Goal: Communication & Community: Answer question/provide support

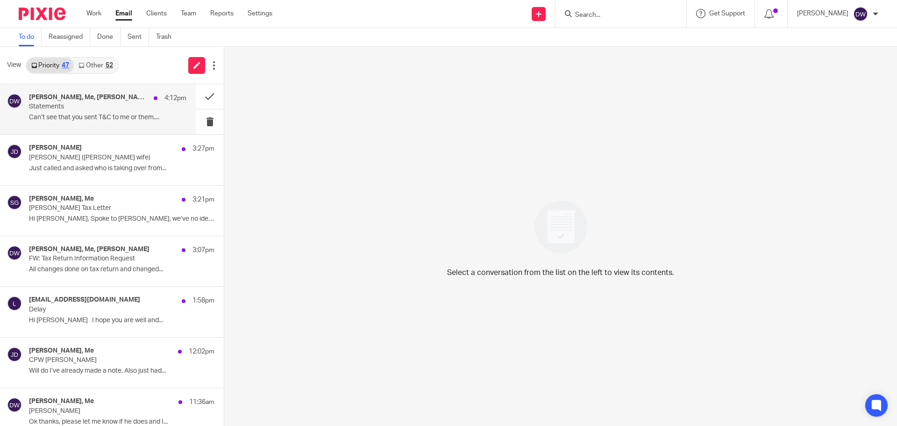
click at [89, 117] on p "Can’t see that you sent T&C to me or them...." at bounding box center [107, 118] width 157 height 8
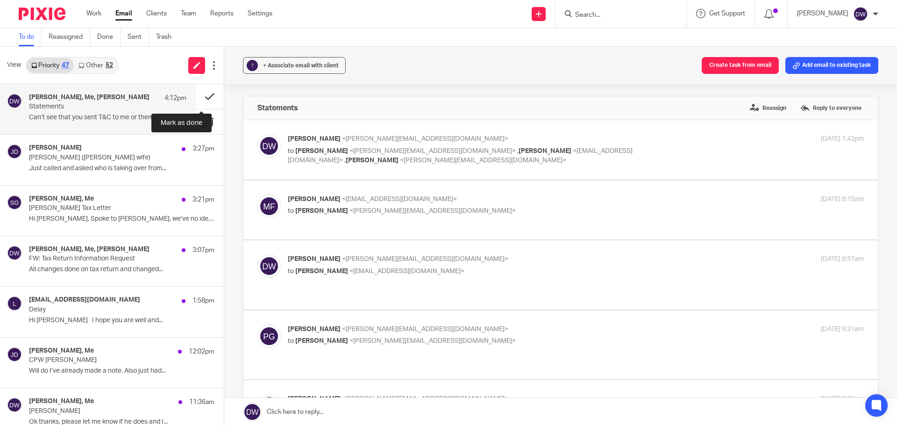
click at [199, 94] on button at bounding box center [210, 96] width 28 height 25
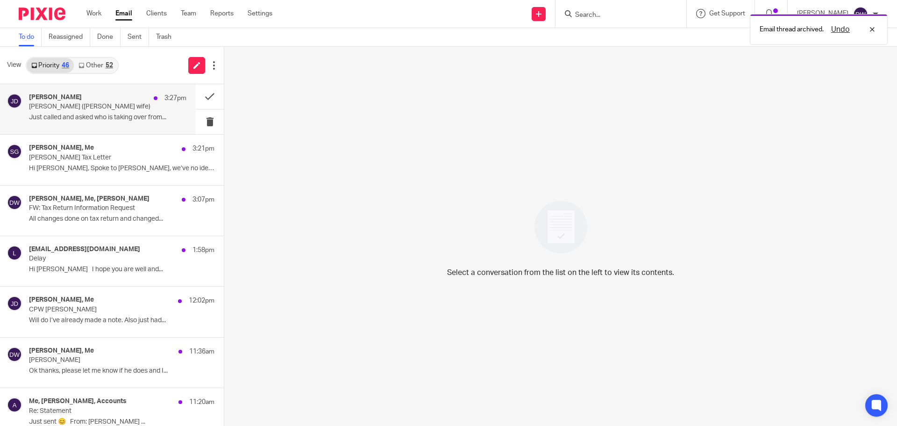
click at [106, 101] on div "Jack Drydale 3:27pm" at bounding box center [107, 97] width 157 height 9
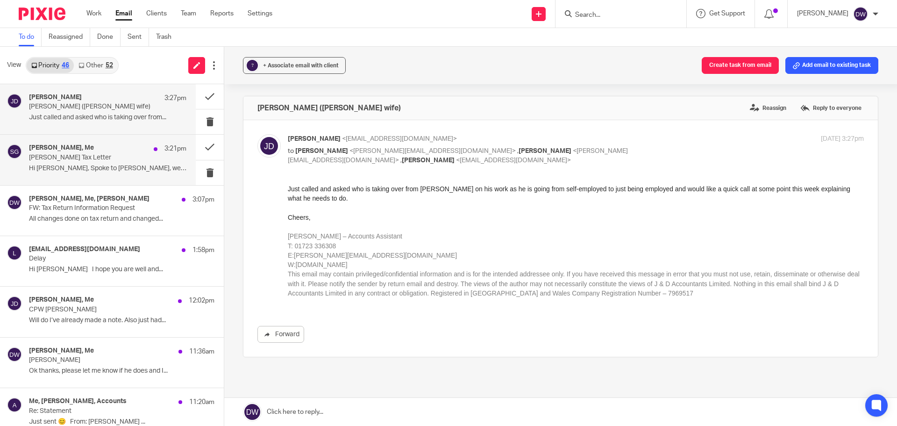
click at [99, 147] on div "Steven Goodger, Me 3:21pm" at bounding box center [107, 148] width 157 height 9
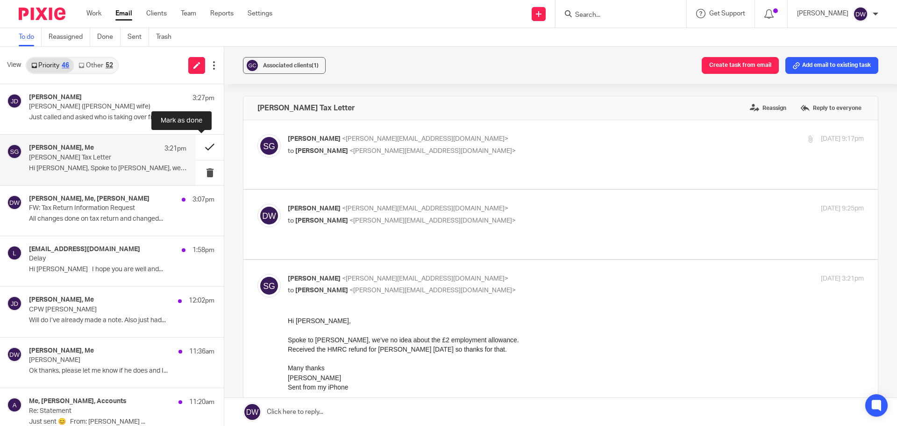
click at [202, 145] on button at bounding box center [210, 147] width 28 height 25
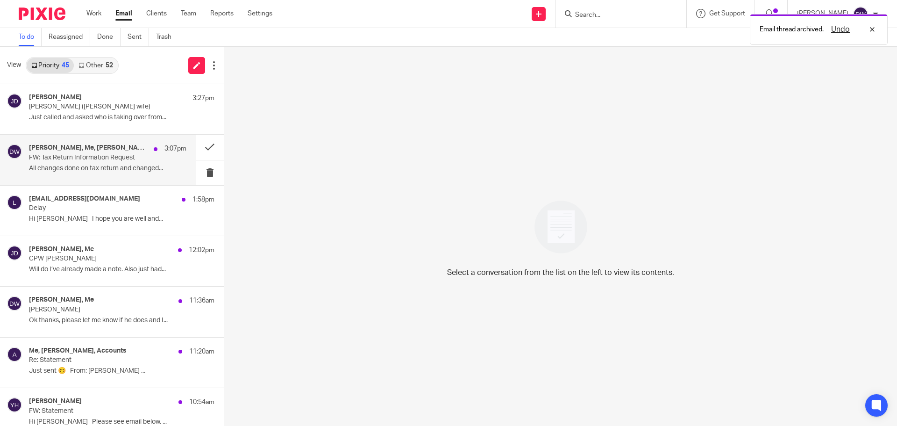
click at [124, 162] on div "Jack Drydale, Me, Jon Hancock 3:07pm FW: Tax Return Information Request All cha…" at bounding box center [107, 159] width 157 height 31
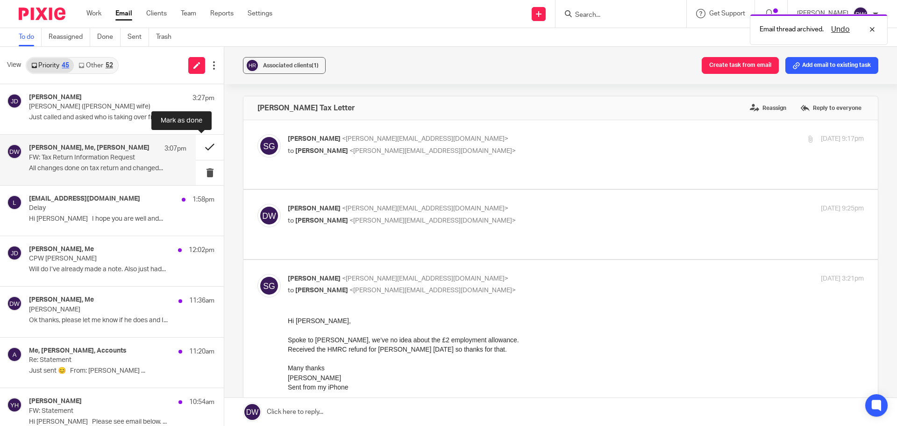
click at [198, 148] on button at bounding box center [210, 147] width 28 height 25
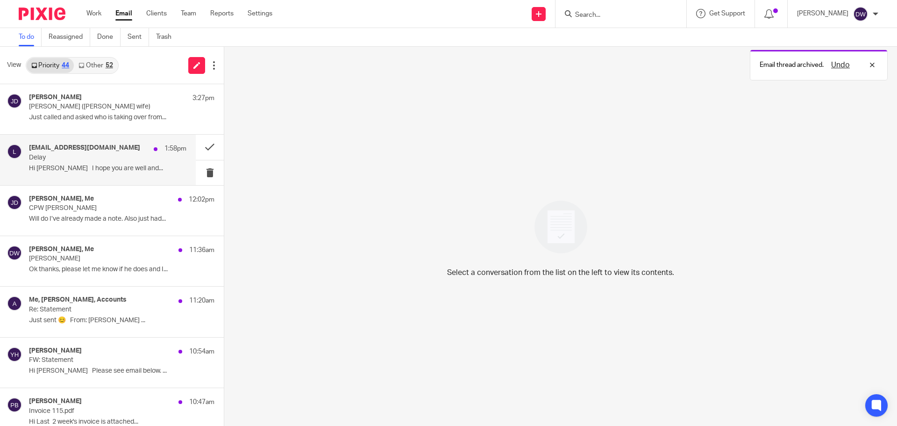
click at [99, 165] on p "Hi Dominic I hope you are well and..." at bounding box center [107, 168] width 157 height 8
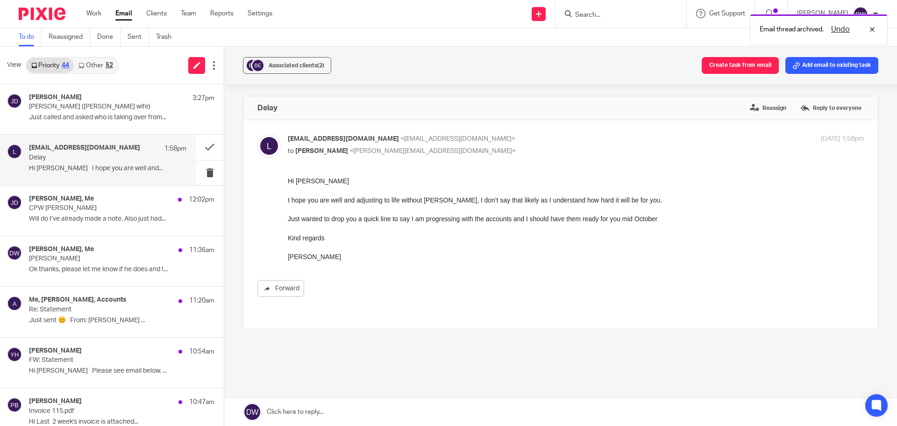
click at [400, 410] on link at bounding box center [560, 412] width 673 height 28
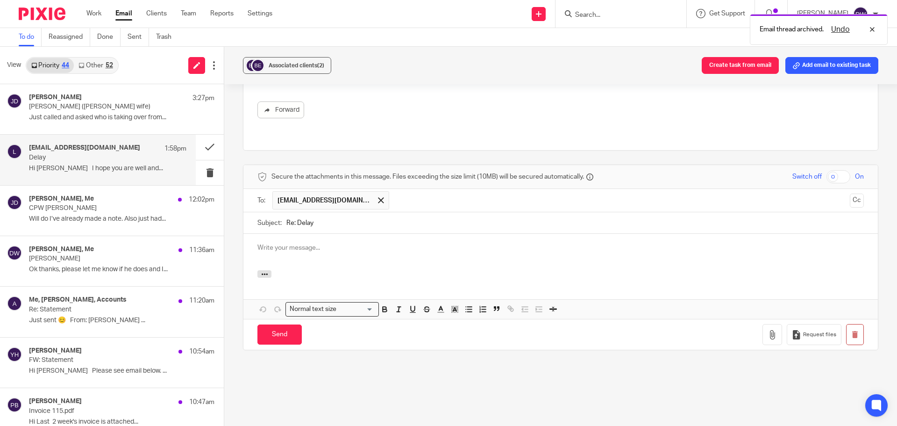
click at [253, 270] on div at bounding box center [560, 275] width 635 height 10
click at [257, 270] on button "button" at bounding box center [264, 273] width 14 height 7
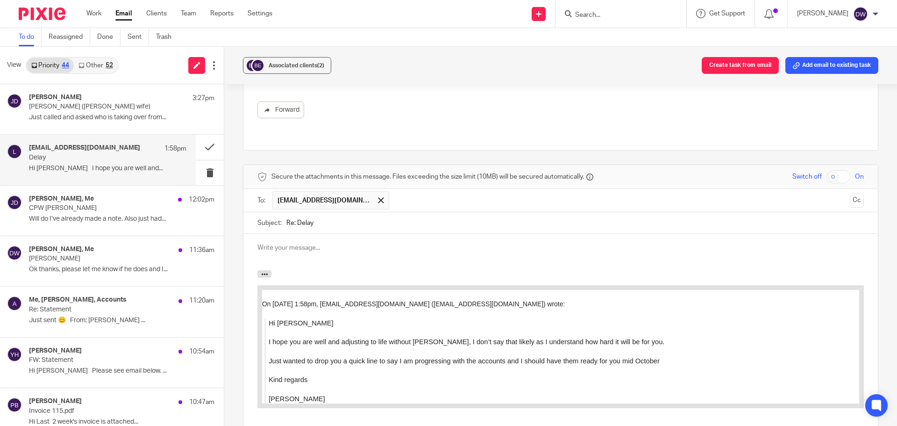
click at [279, 246] on div at bounding box center [560, 252] width 635 height 36
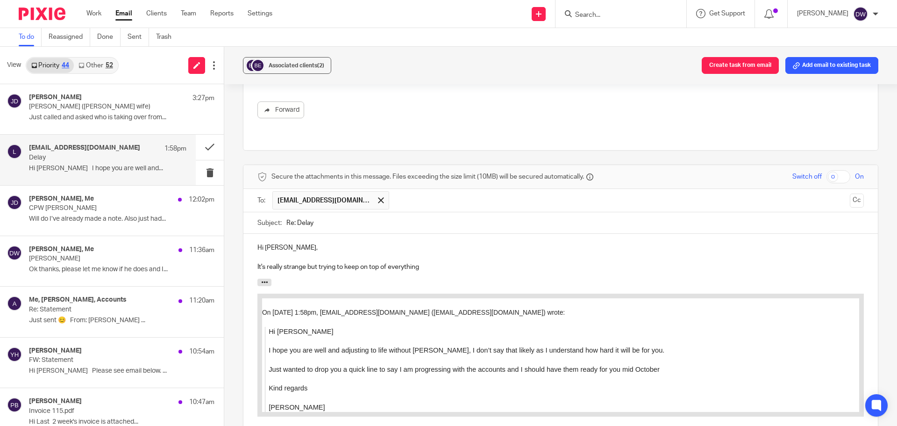
click at [431, 262] on p "It's really strange but trying to keep on top of everything" at bounding box center [560, 266] width 607 height 9
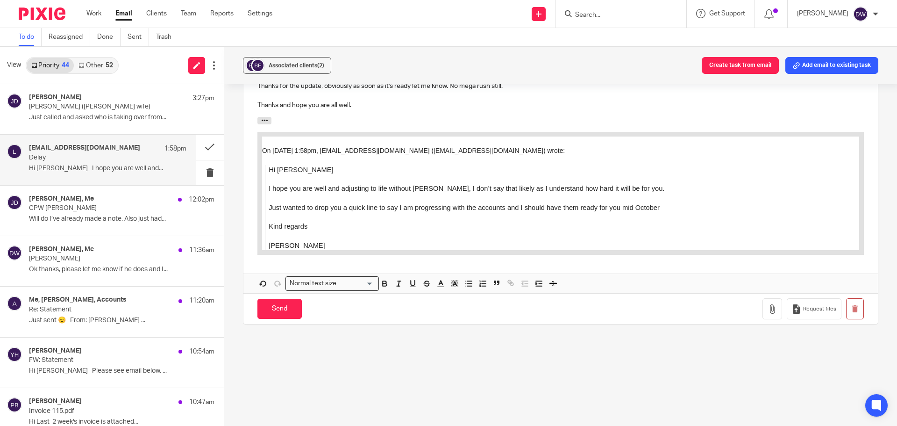
scroll to position [389, 0]
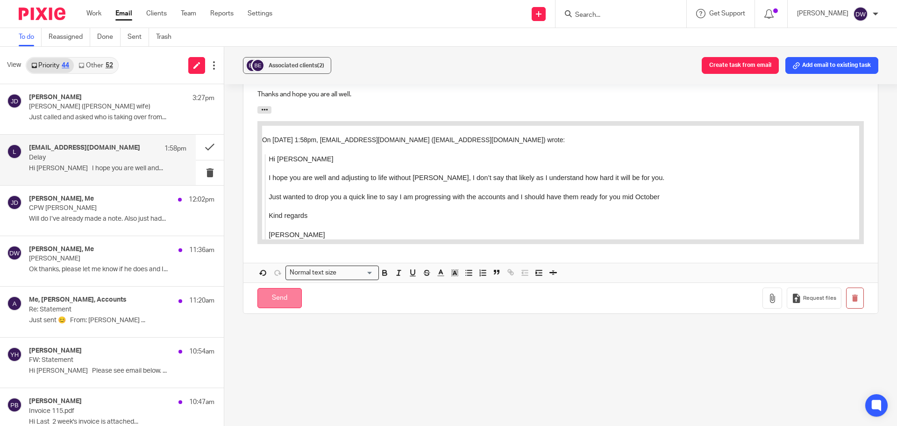
click at [278, 288] on input "Send" at bounding box center [279, 298] width 44 height 20
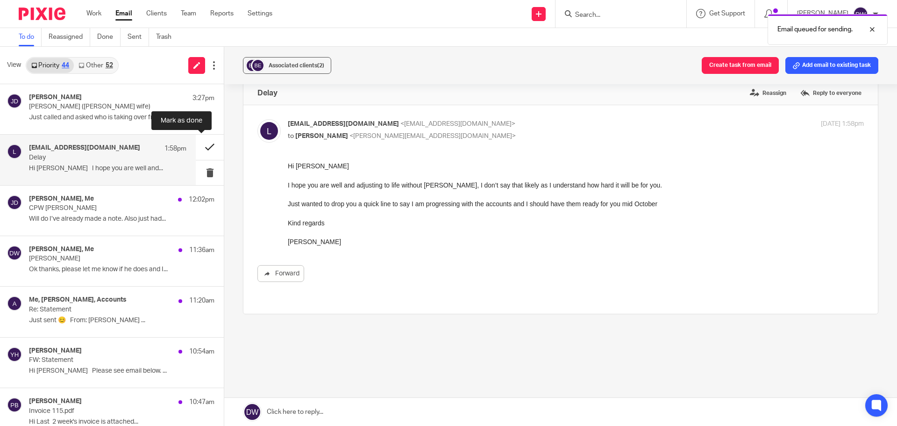
click at [205, 144] on button at bounding box center [210, 147] width 28 height 25
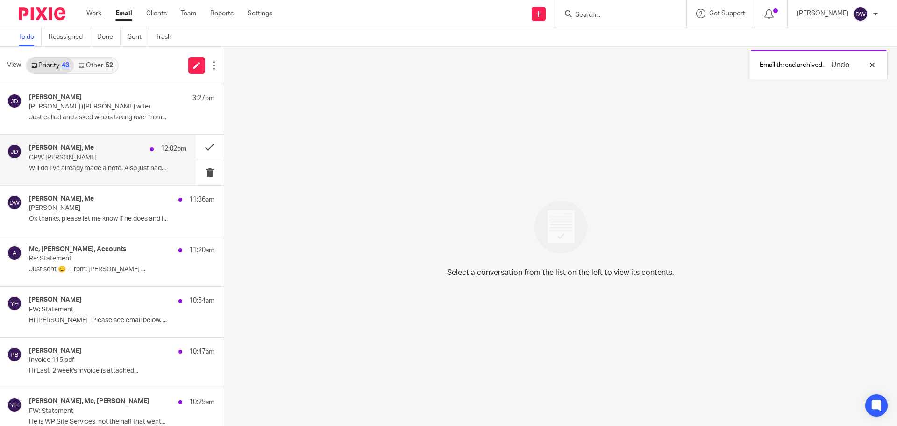
click at [35, 170] on p "Will do I’ve already made a note. Also just had..." at bounding box center [107, 168] width 157 height 8
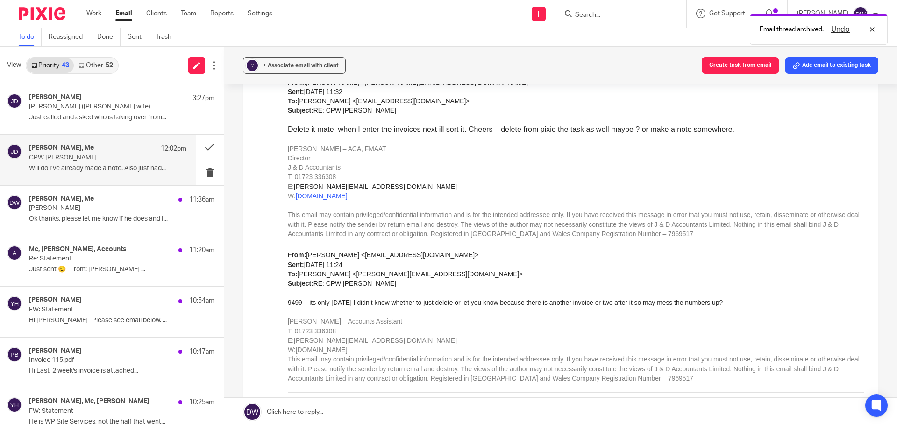
scroll to position [701, 0]
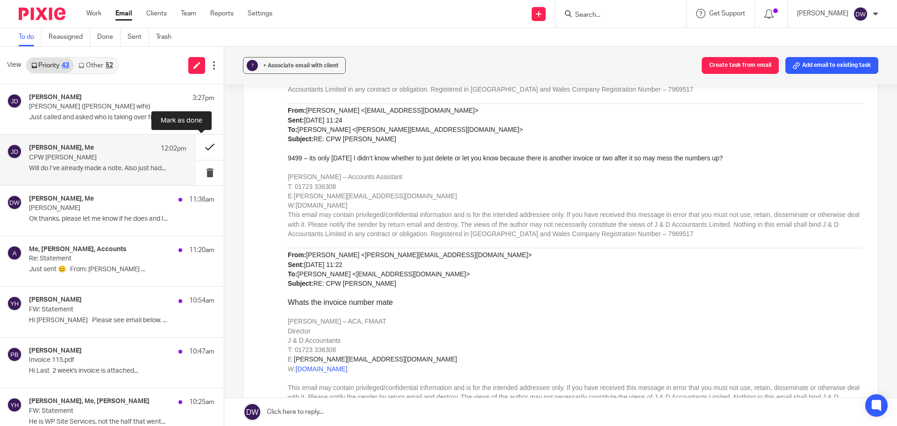
click at [207, 147] on button at bounding box center [210, 147] width 28 height 25
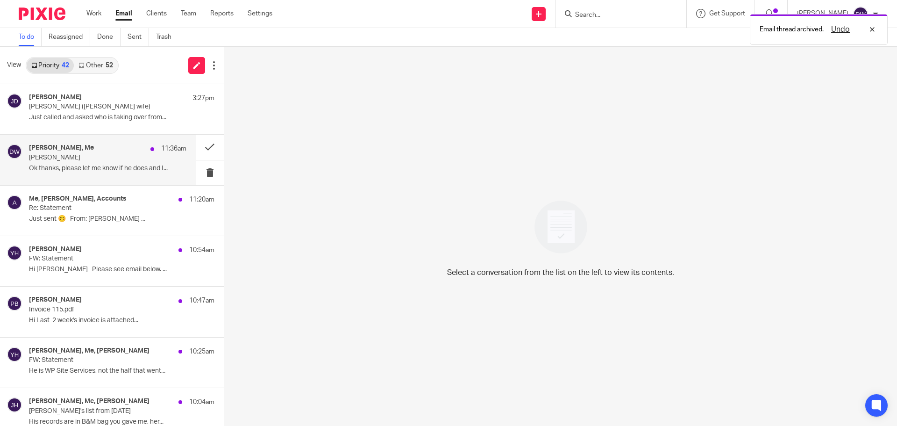
click at [56, 178] on div "Yvonne Hardman, Me 11:36am rob tomlinson Ok thanks, please let me know if he do…" at bounding box center [98, 160] width 196 height 50
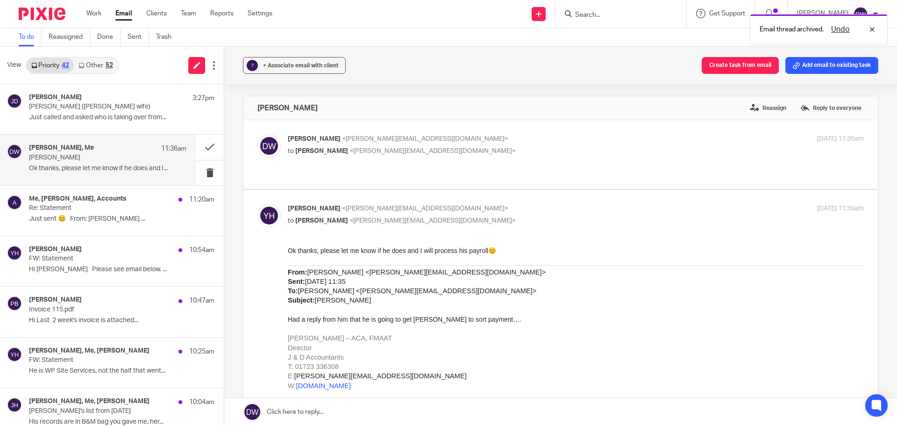
scroll to position [0, 0]
click at [200, 148] on button at bounding box center [210, 147] width 28 height 25
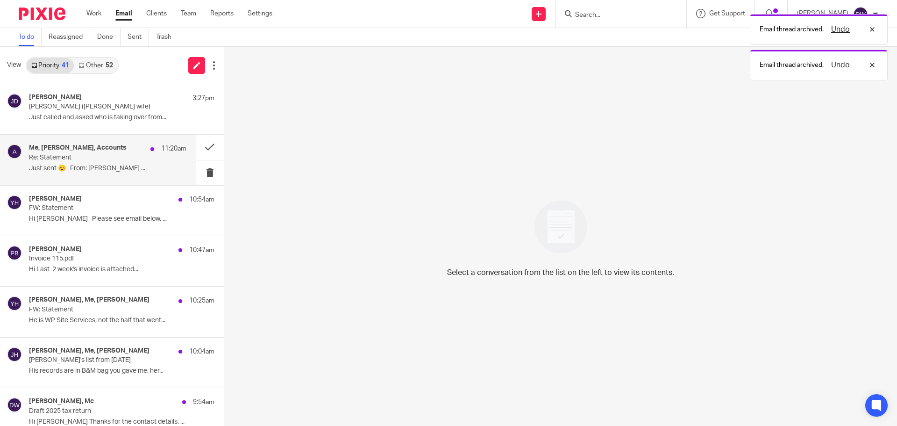
click at [123, 166] on p "Just sent 😊 From: Yvonne Hardman ..." at bounding box center [107, 168] width 157 height 8
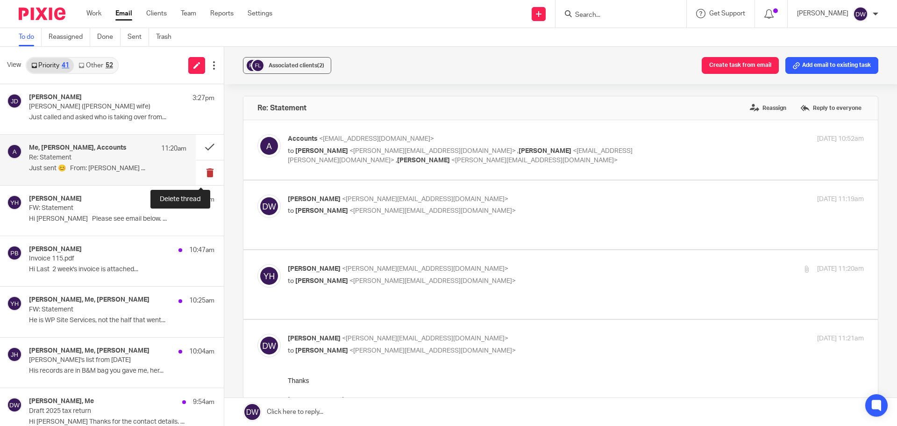
click at [210, 170] on button at bounding box center [210, 172] width 28 height 25
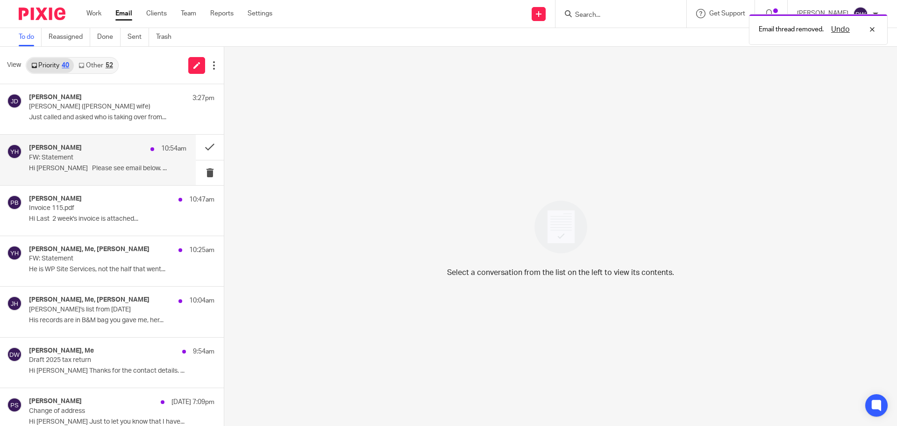
click at [111, 165] on p "Hi Dominic Please see email below. ..." at bounding box center [107, 168] width 157 height 8
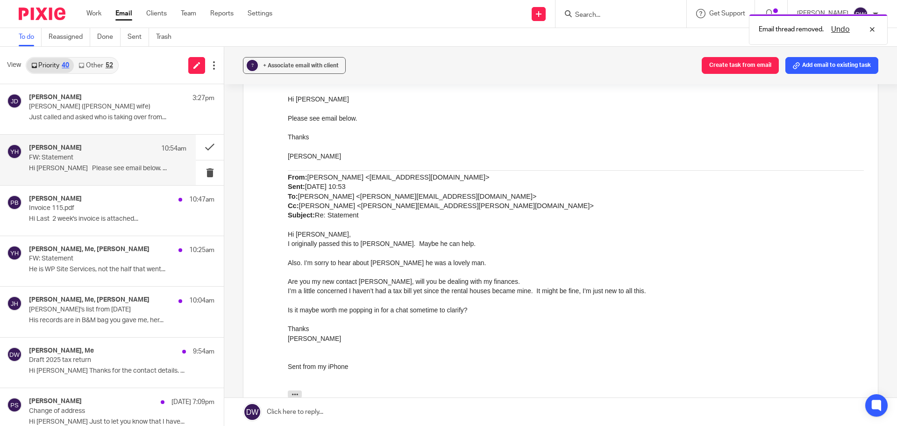
scroll to position [93, 0]
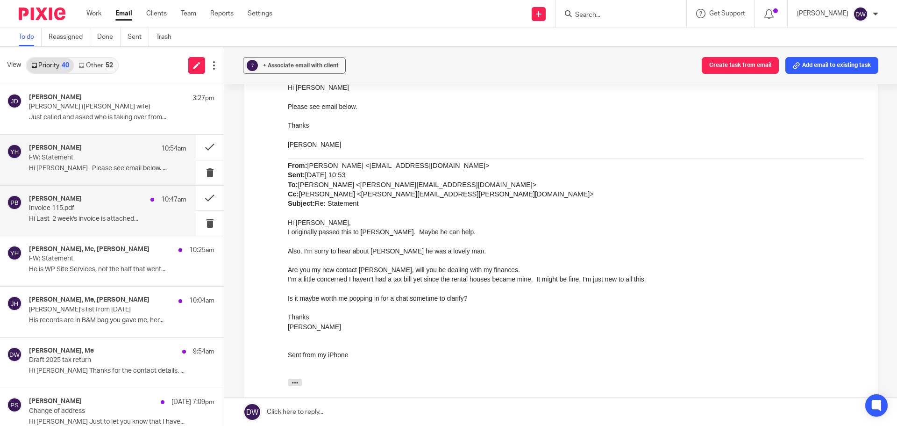
click at [93, 210] on p "Invoice 115.pdf" at bounding box center [92, 208] width 126 height 8
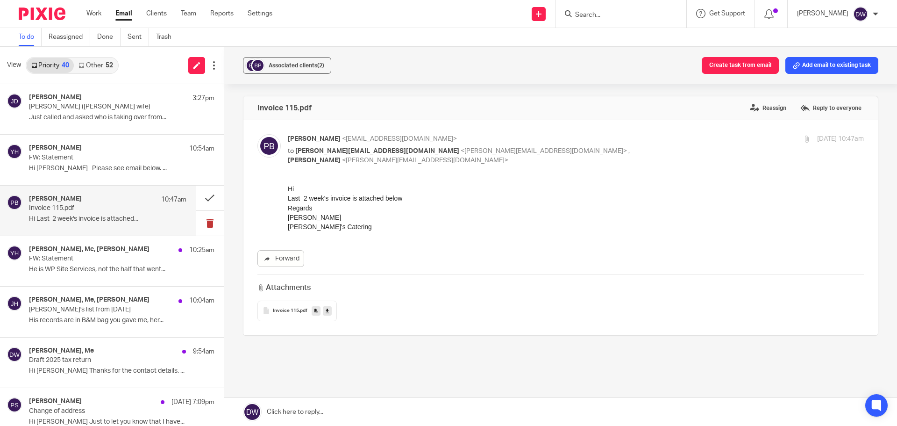
scroll to position [0, 0]
click at [196, 194] on button at bounding box center [210, 198] width 28 height 25
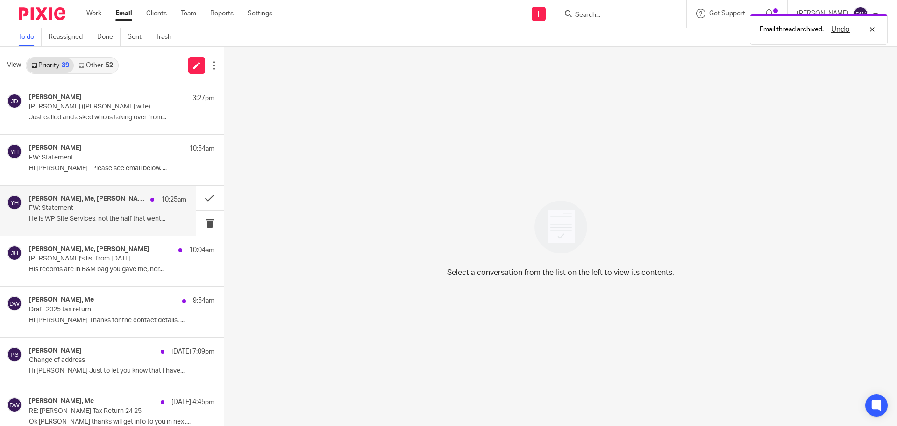
click at [120, 215] on p "He is WP Site Services, not the half that went..." at bounding box center [107, 219] width 157 height 8
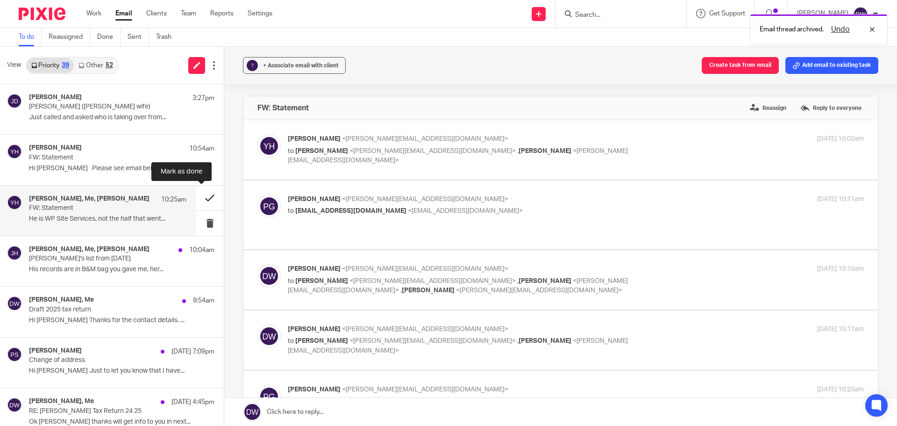
click at [200, 197] on button at bounding box center [210, 198] width 28 height 25
click at [95, 225] on div "Philip Green, Me, Yvonne Hardman 10:25am FW: Statement He is WP Site Services, …" at bounding box center [107, 210] width 157 height 31
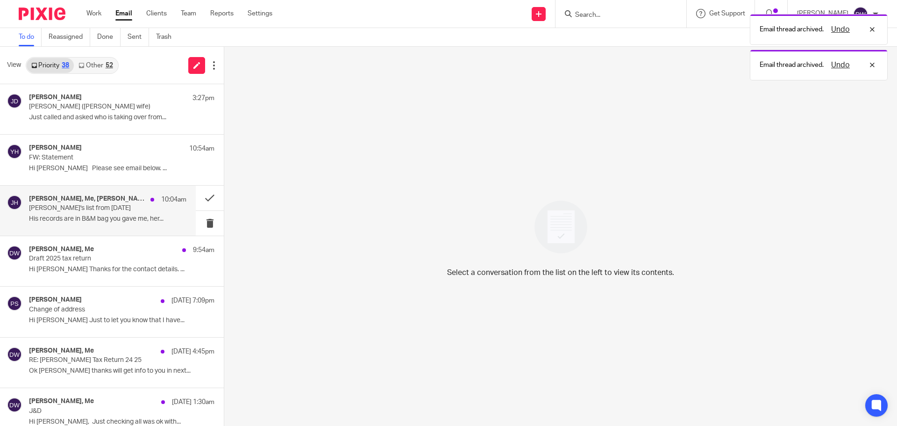
click at [113, 211] on p "Jack's list from Friday" at bounding box center [92, 208] width 126 height 8
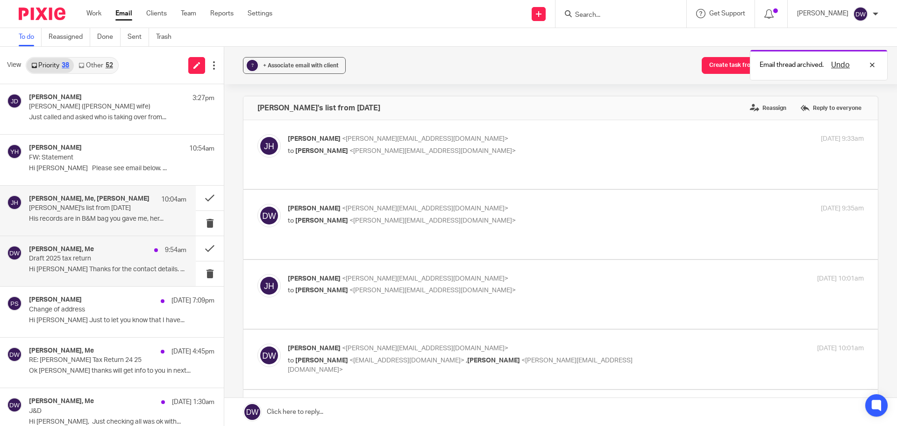
click at [99, 277] on div "Mick, Me 9:54am Draft 2025 tax return Hi Dominic Thanks for the contact details…" at bounding box center [98, 261] width 196 height 50
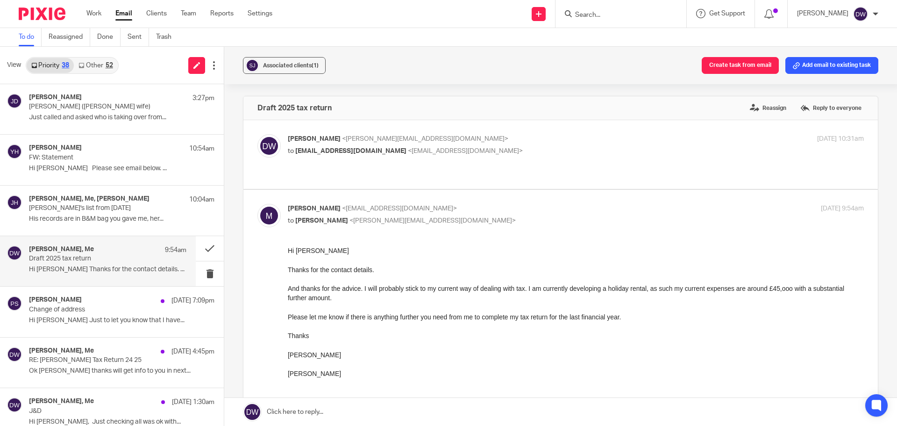
click at [479, 307] on div at bounding box center [576, 307] width 576 height 9
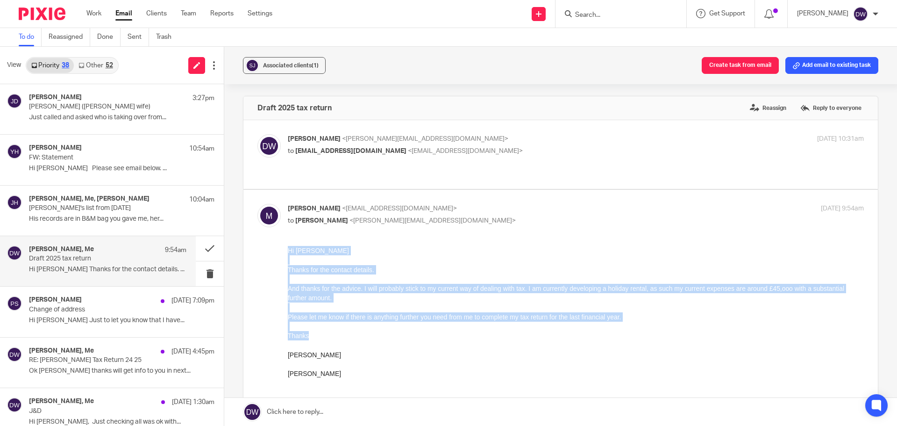
drag, startPoint x: 488, startPoint y: 331, endPoint x: 274, endPoint y: 246, distance: 230.3
click at [288, 246] on html "Hi Dominic Thanks for the contact details. And thanks for the advice. I will pr…" at bounding box center [576, 332] width 576 height 173
click at [321, 291] on div "And thanks for the advice. I will probably stick to my current way of dealing w…" at bounding box center [576, 293] width 576 height 19
click at [339, 281] on div at bounding box center [576, 278] width 576 height 9
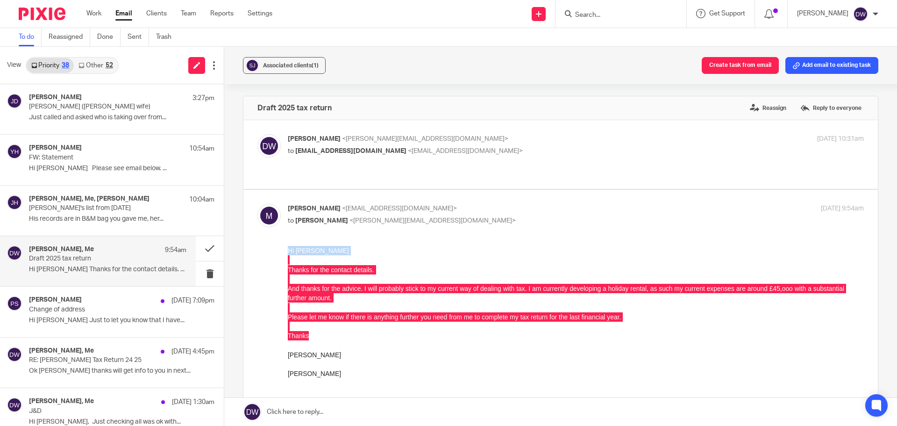
click at [314, 408] on link at bounding box center [560, 412] width 673 height 28
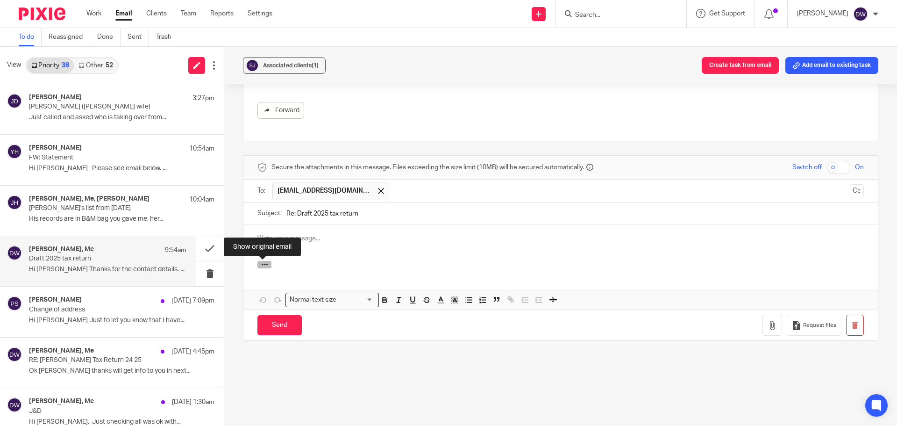
click at [261, 264] on icon "button" at bounding box center [264, 264] width 7 height 7
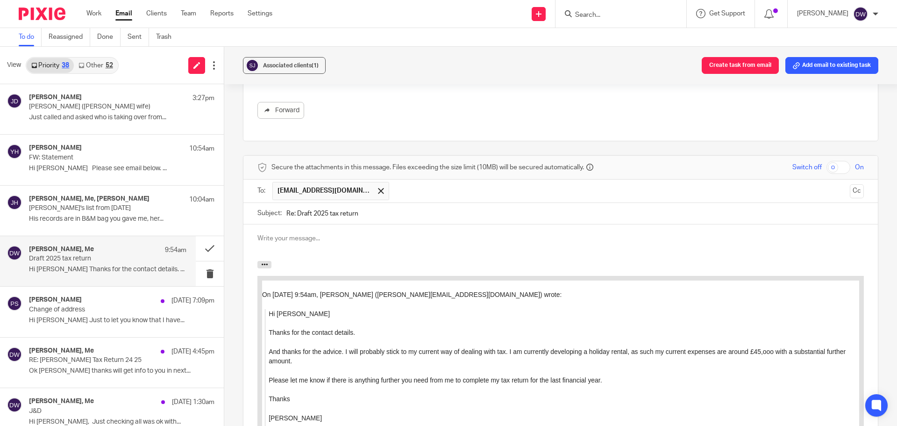
click at [279, 249] on div at bounding box center [560, 242] width 635 height 36
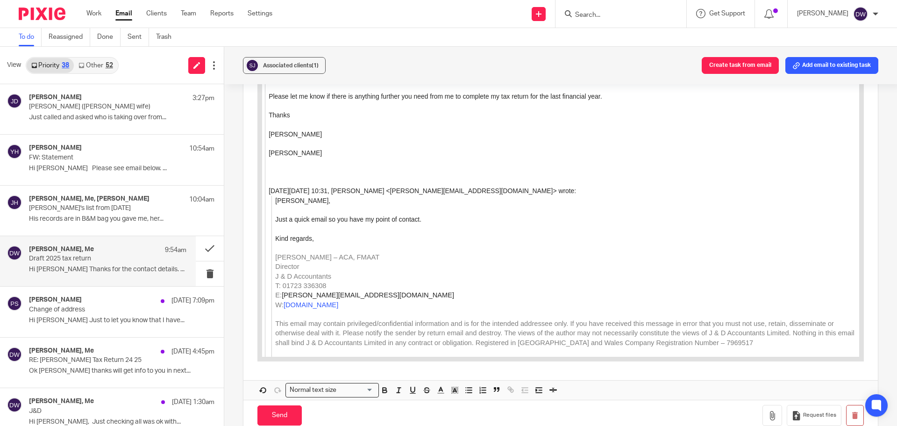
scroll to position [756, 0]
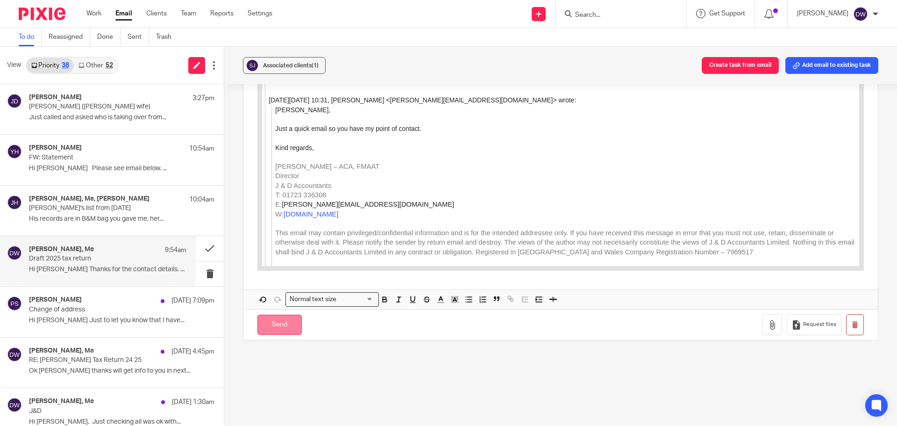
click at [277, 328] on input "Send" at bounding box center [279, 324] width 44 height 20
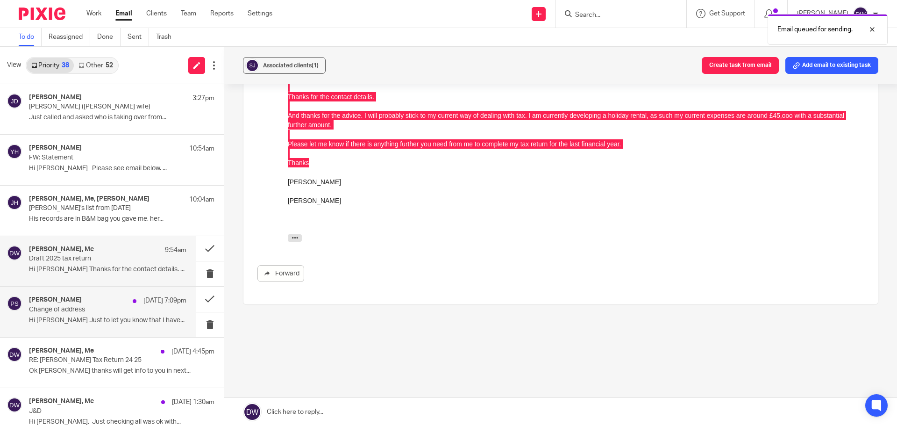
scroll to position [173, 0]
click at [110, 247] on div "Mick, Me 9:54am" at bounding box center [107, 249] width 157 height 9
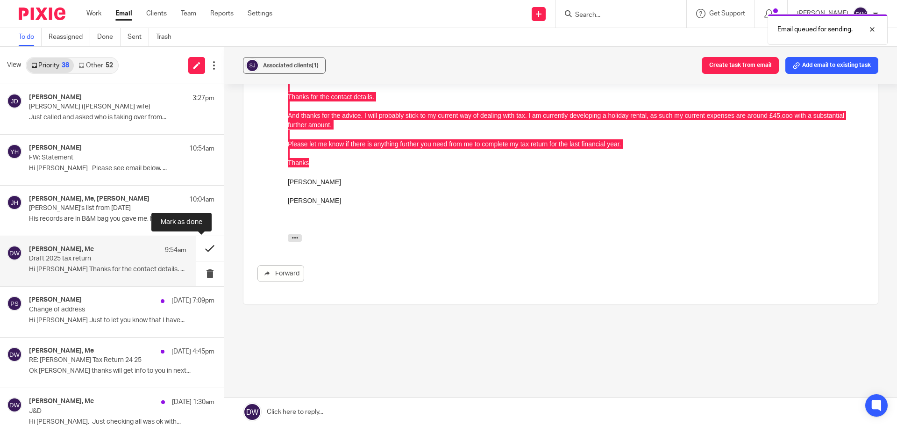
click at [200, 250] on button at bounding box center [210, 248] width 28 height 25
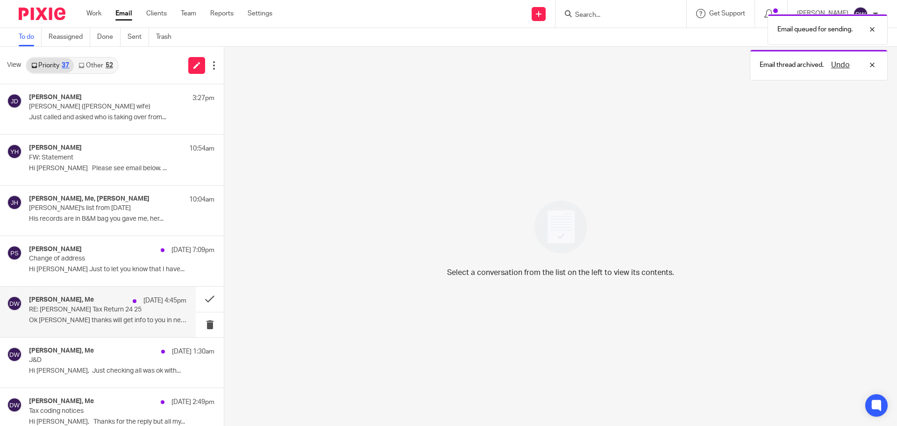
click at [97, 327] on div "Ian Taylor, Me 21 Sep 4:45pm RE: Ian Taylor Tax Return 24 25 Ok Dominic thanks …" at bounding box center [107, 311] width 157 height 31
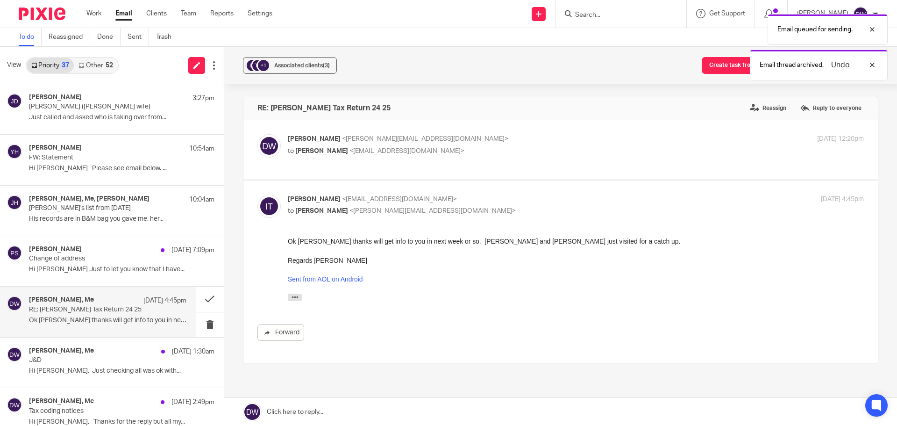
scroll to position [0, 0]
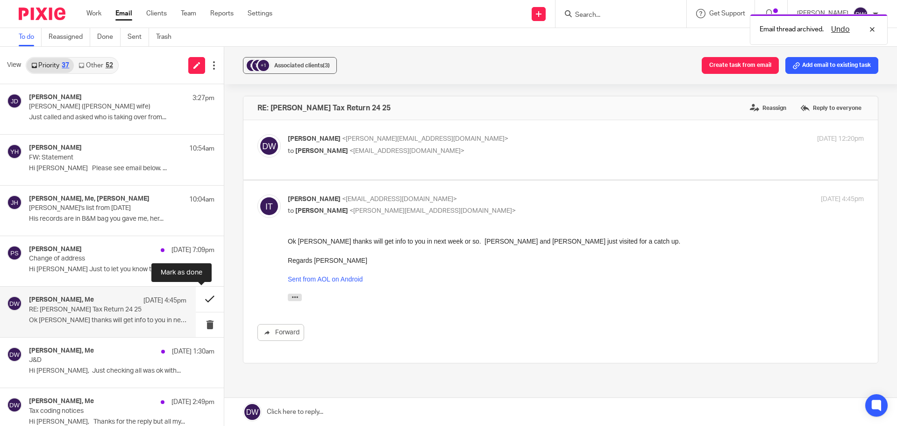
click at [202, 297] on button at bounding box center [210, 298] width 28 height 25
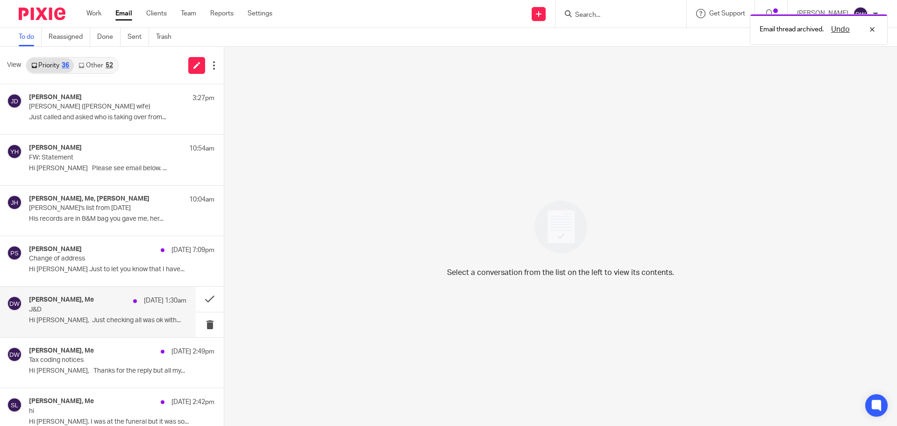
click at [104, 315] on div "John Fisher, Me 21 Sep 1:30am J&D Hi Dominic, Just checking all was ok with..." at bounding box center [107, 311] width 157 height 31
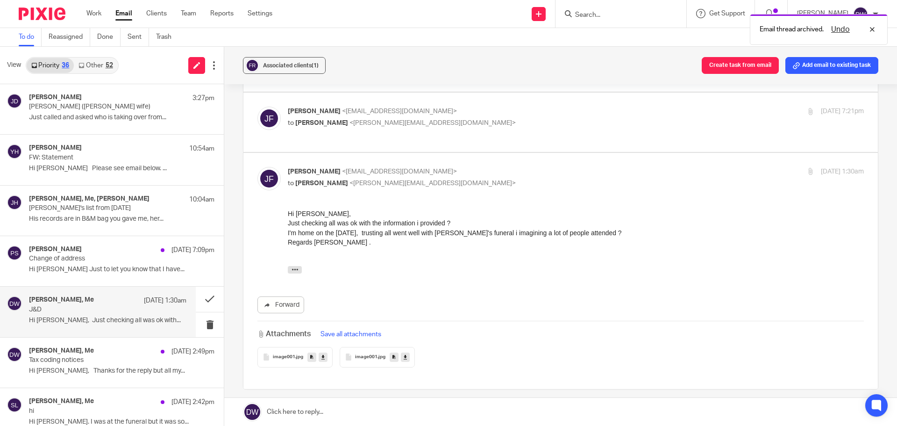
scroll to position [234, 0]
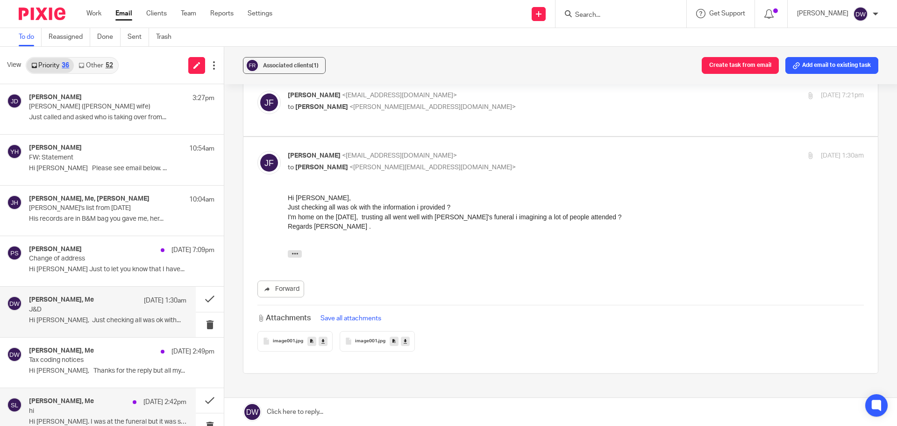
click at [107, 416] on div "Sally Landers, Me 20 Sep 2:42pm hi Hi Dom. I was at the funeral but it was so..." at bounding box center [107, 412] width 157 height 31
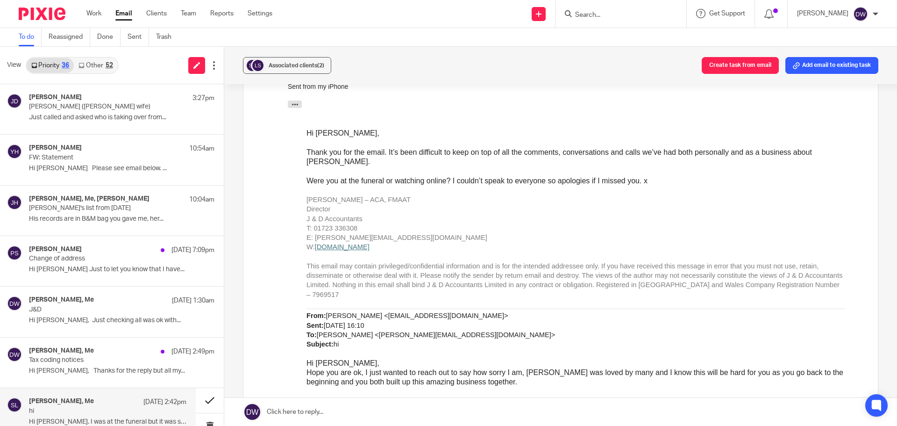
scroll to position [0, 0]
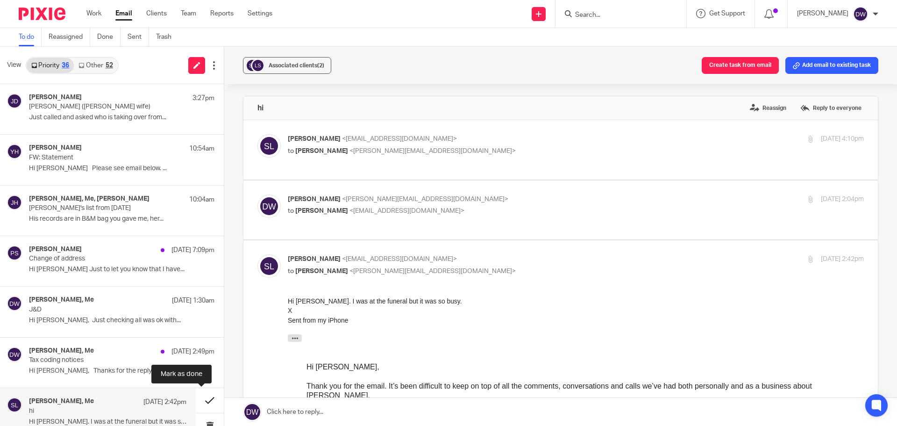
click at [196, 400] on button at bounding box center [210, 400] width 28 height 25
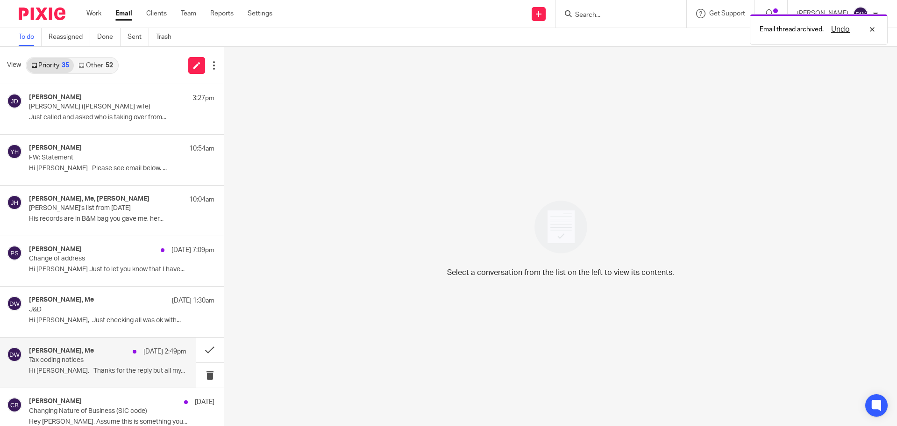
scroll to position [47, 0]
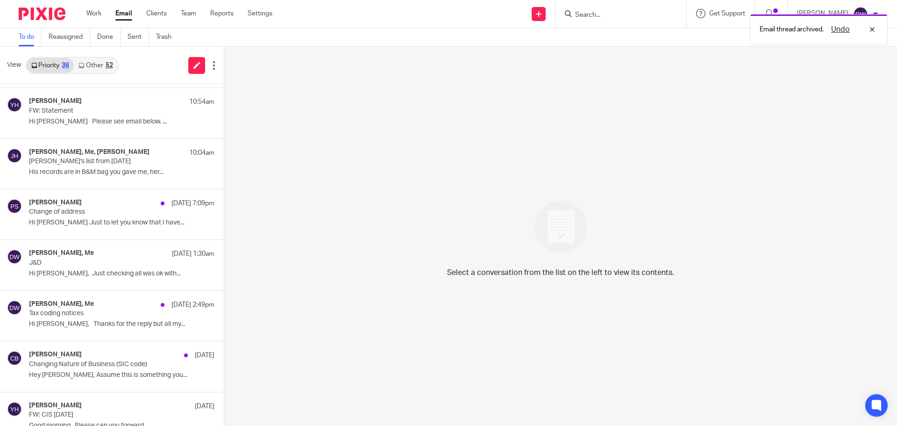
click at [92, 67] on link "Other 52" at bounding box center [95, 65] width 43 height 15
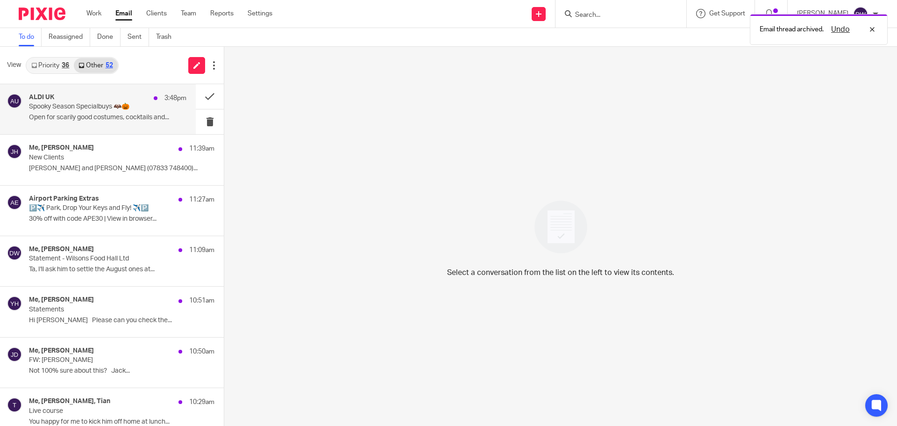
click at [119, 114] on p "Open for scarily good costumes, cocktails and..." at bounding box center [107, 118] width 157 height 8
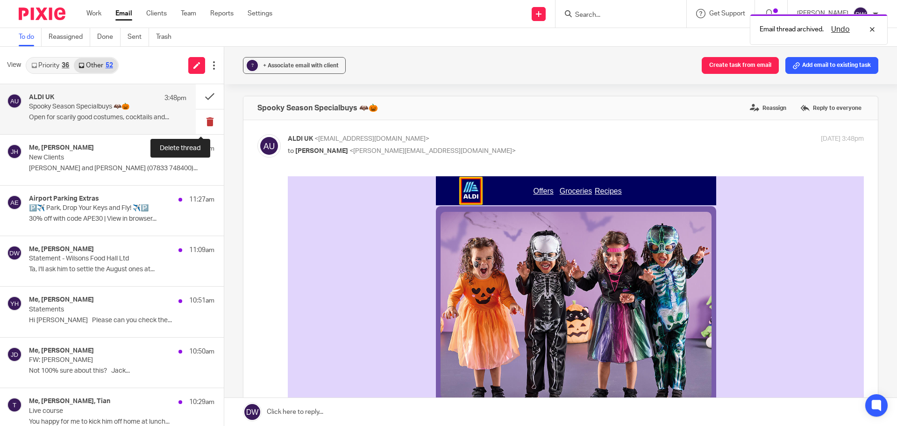
click at [204, 124] on button at bounding box center [210, 121] width 28 height 25
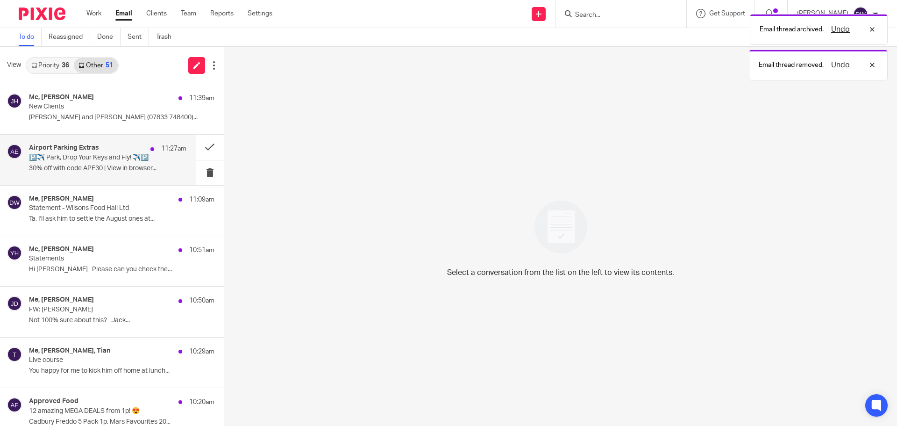
click at [100, 157] on p "🅿️✈️ Park, Drop Your Keys and Fly! ✈️🅿️" at bounding box center [92, 158] width 126 height 8
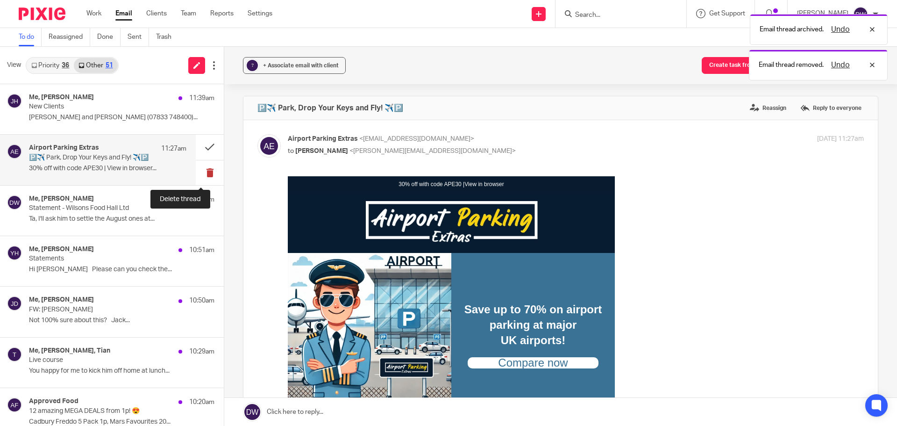
click at [204, 171] on button at bounding box center [210, 172] width 28 height 25
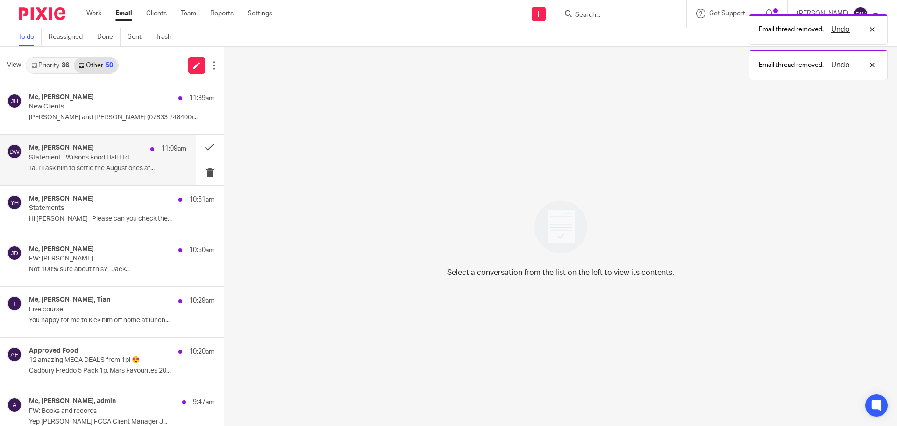
click at [110, 152] on div "Me, Philip Green 11:09am" at bounding box center [107, 148] width 157 height 9
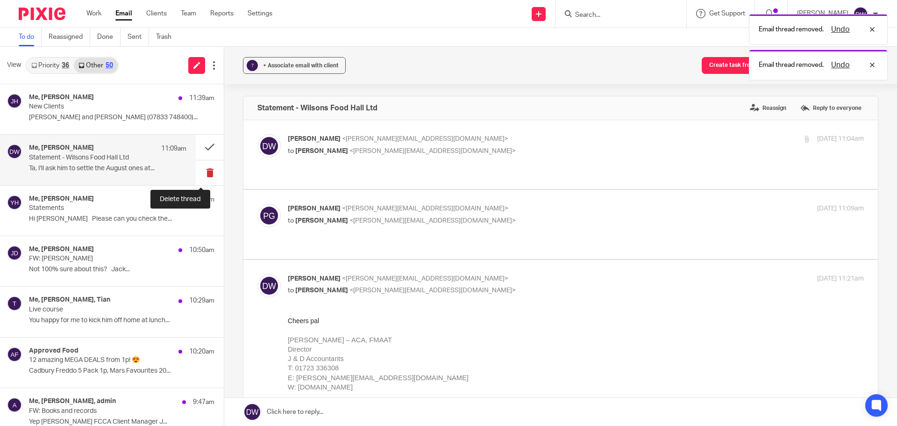
click at [211, 172] on button at bounding box center [210, 172] width 28 height 25
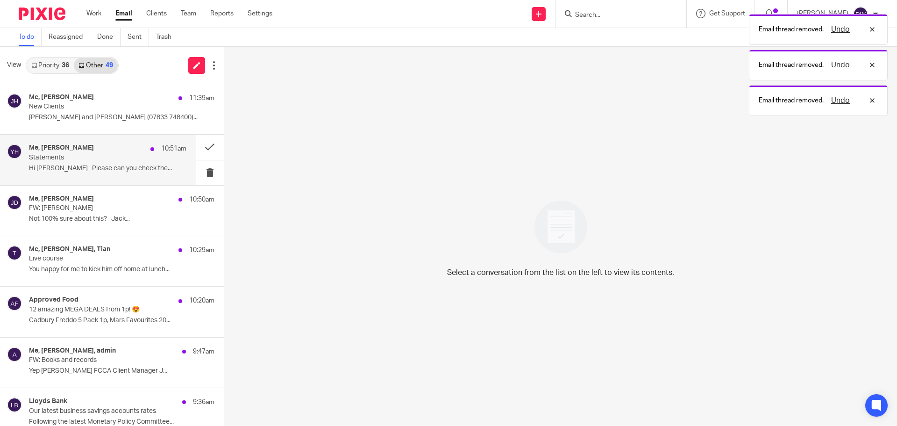
click at [143, 163] on div "Me, Yvonne Hardman 10:51am Statements Hi Dominic Please can you check the..." at bounding box center [107, 159] width 157 height 31
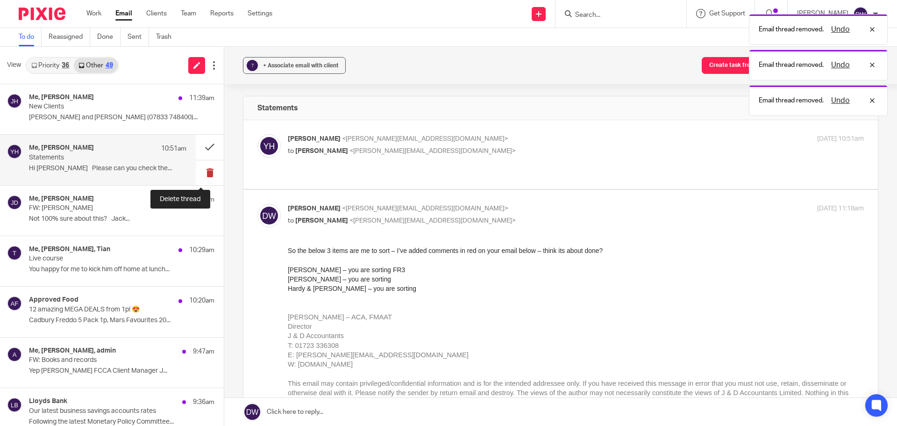
click at [203, 171] on button at bounding box center [210, 172] width 28 height 25
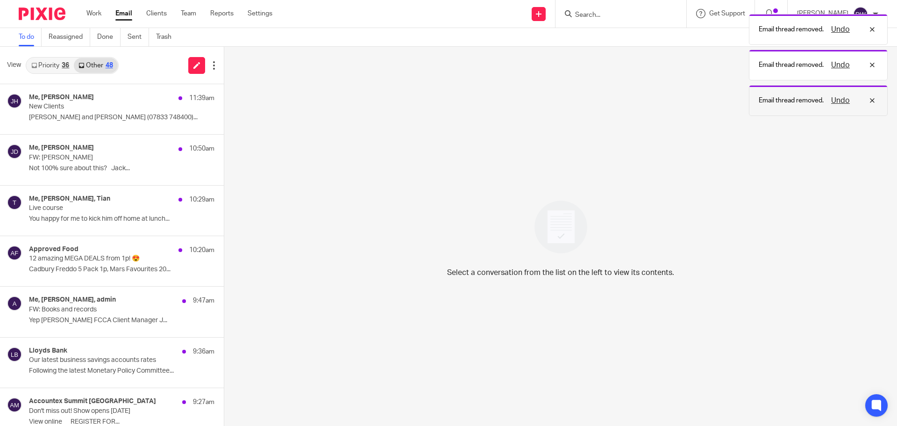
click at [844, 97] on button "Undo" at bounding box center [840, 100] width 24 height 11
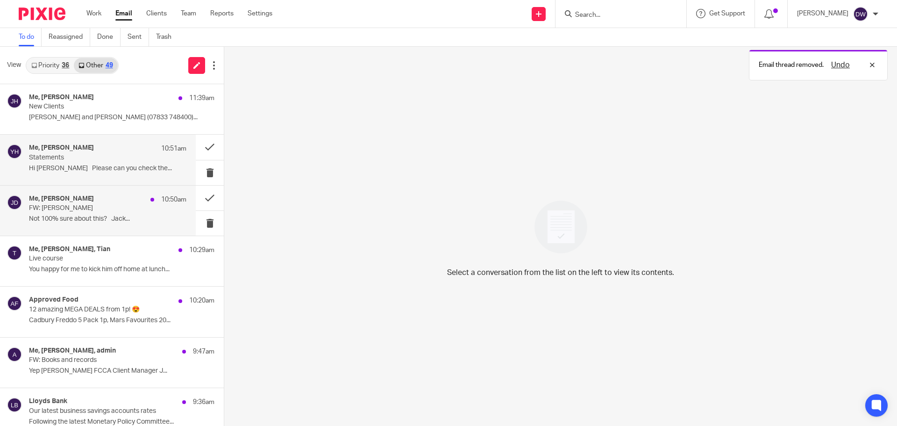
click at [121, 206] on p "FW: Susan Russell" at bounding box center [92, 208] width 126 height 8
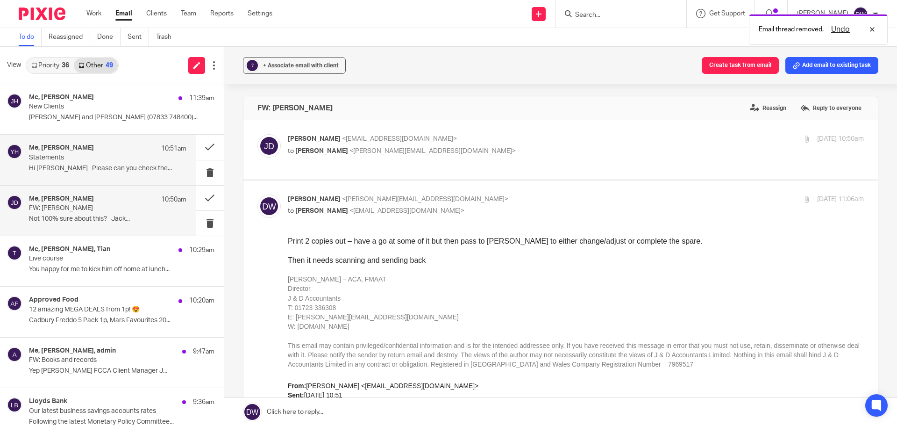
click at [101, 219] on p "Not 100% sure about this? Jack..." at bounding box center [107, 219] width 157 height 8
click at [200, 197] on button at bounding box center [210, 198] width 28 height 25
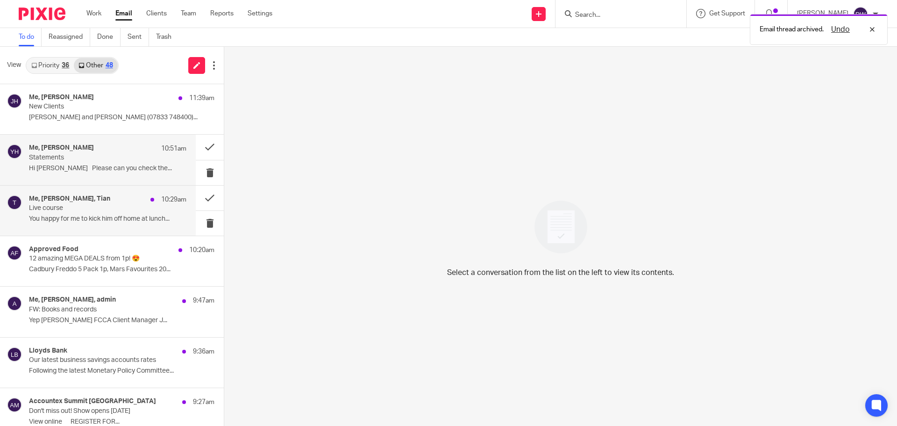
click at [121, 209] on p "Live course" at bounding box center [92, 208] width 126 height 8
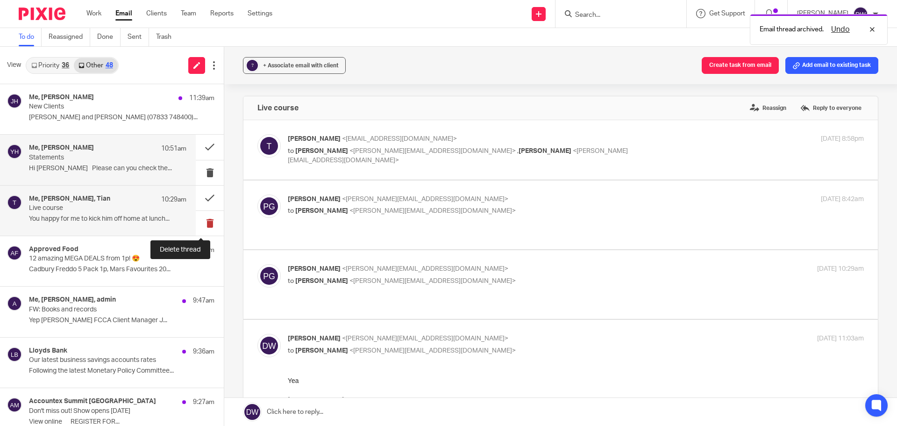
click at [209, 223] on button at bounding box center [210, 223] width 28 height 25
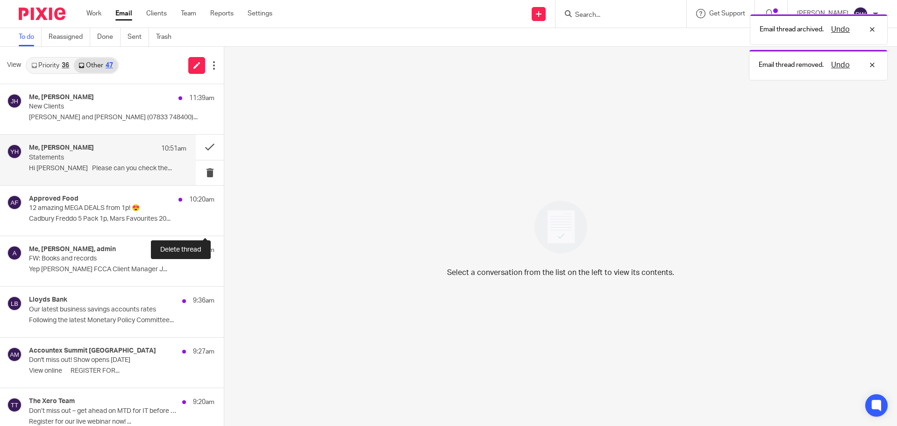
click at [224, 223] on button at bounding box center [227, 223] width 7 height 25
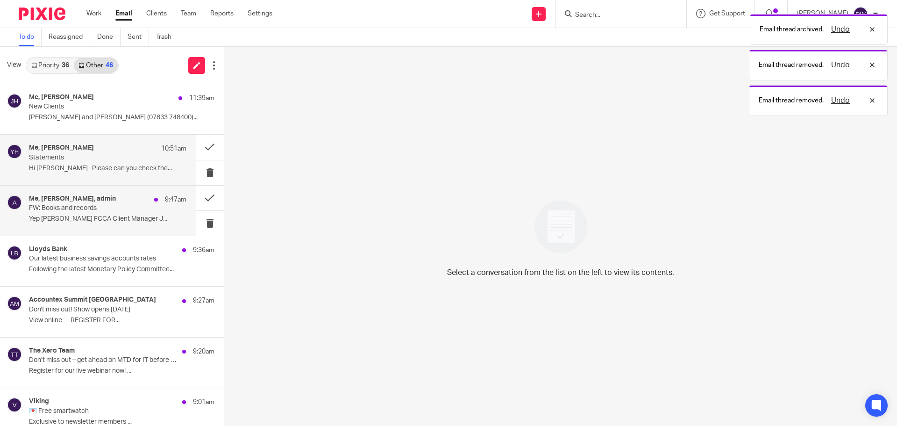
click at [123, 226] on div "Me, Philip Green, admin 9:47am FW: Books and records Yep Philip Green FCCA Clie…" at bounding box center [107, 210] width 157 height 31
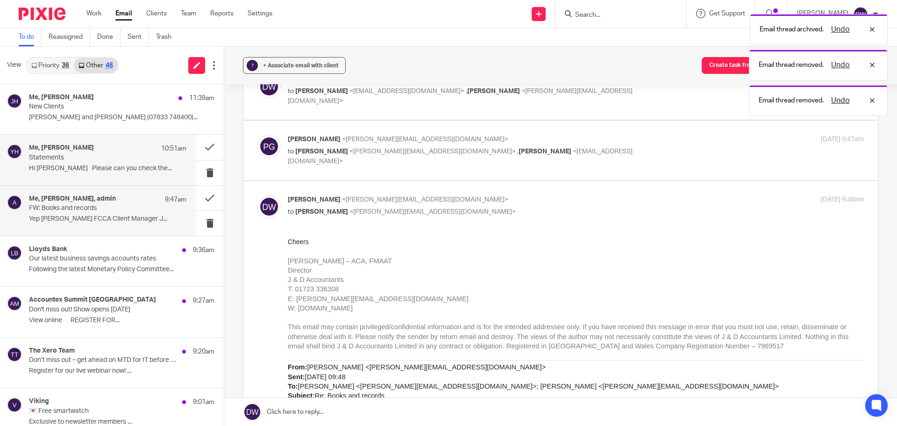
scroll to position [187, 0]
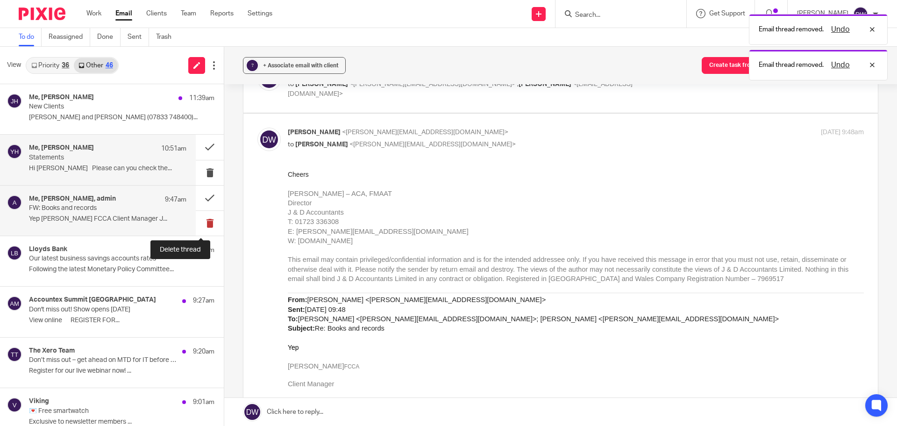
click at [196, 225] on button at bounding box center [210, 223] width 28 height 25
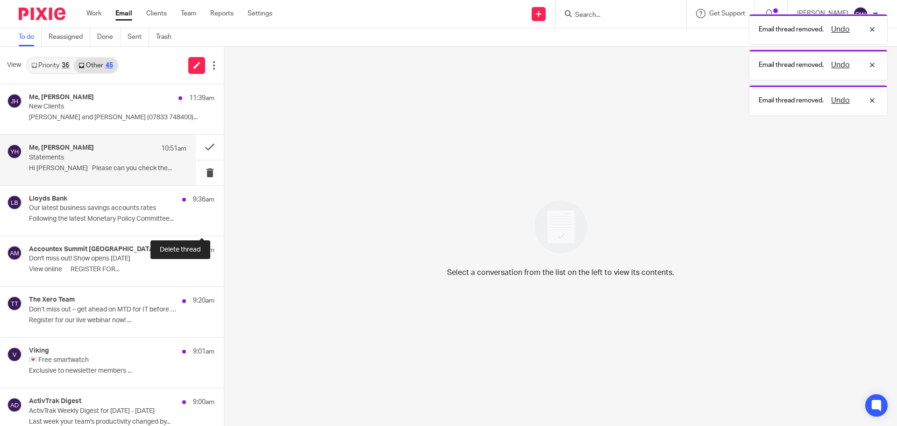
click at [224, 225] on button at bounding box center [227, 223] width 7 height 25
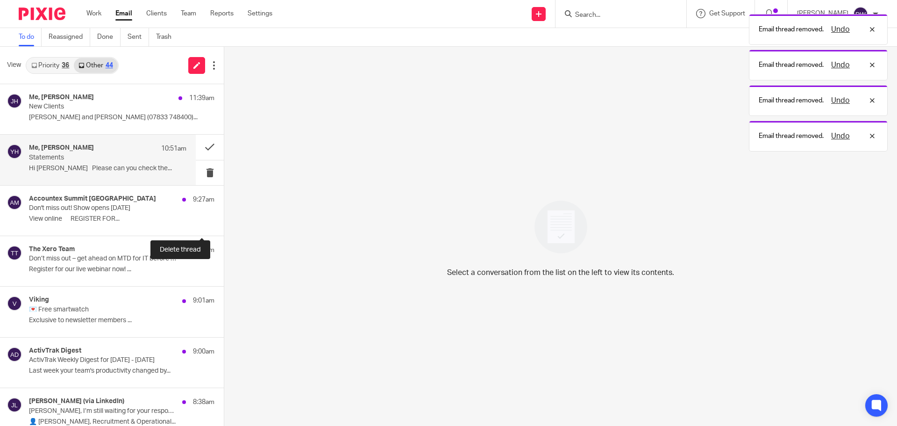
click at [224, 225] on button at bounding box center [227, 223] width 7 height 25
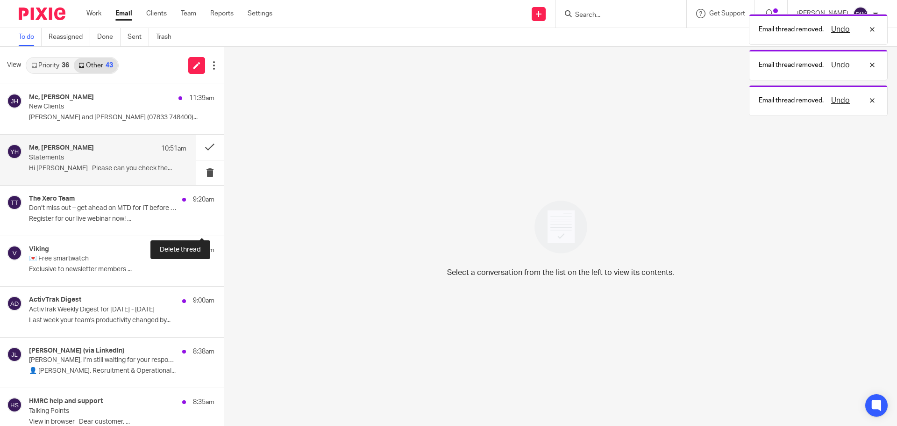
click at [224, 225] on button at bounding box center [227, 223] width 7 height 25
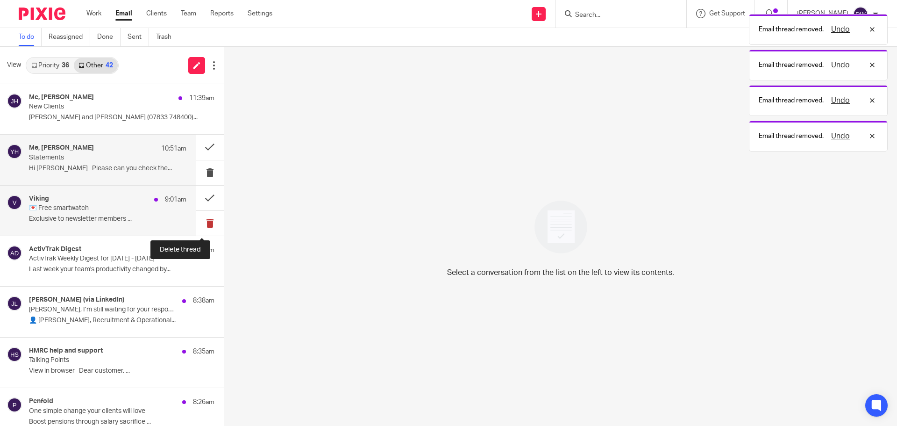
click at [198, 226] on button at bounding box center [210, 223] width 28 height 25
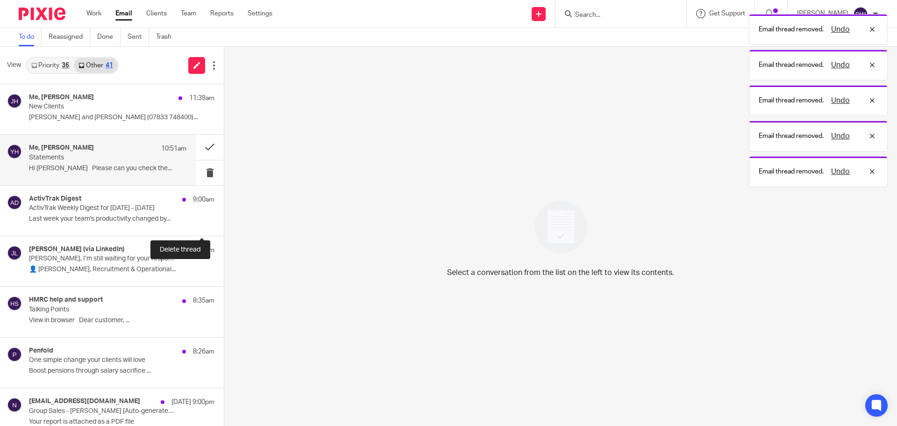
click at [224, 226] on button at bounding box center [227, 223] width 7 height 25
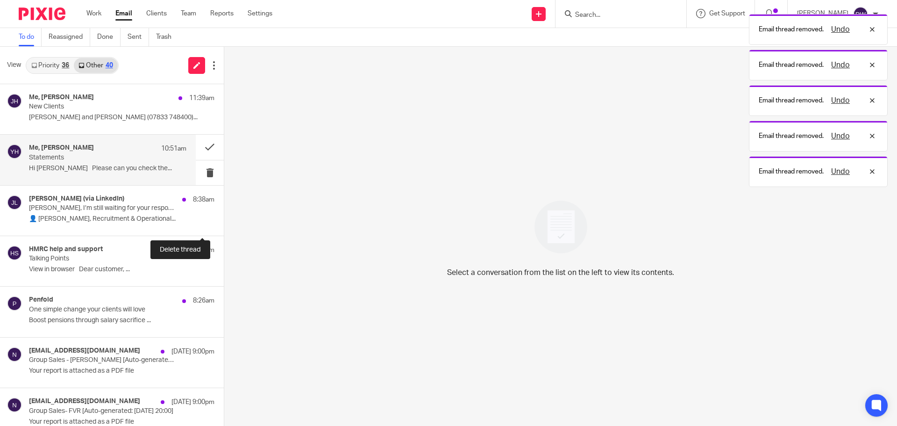
click at [224, 226] on button at bounding box center [227, 223] width 7 height 25
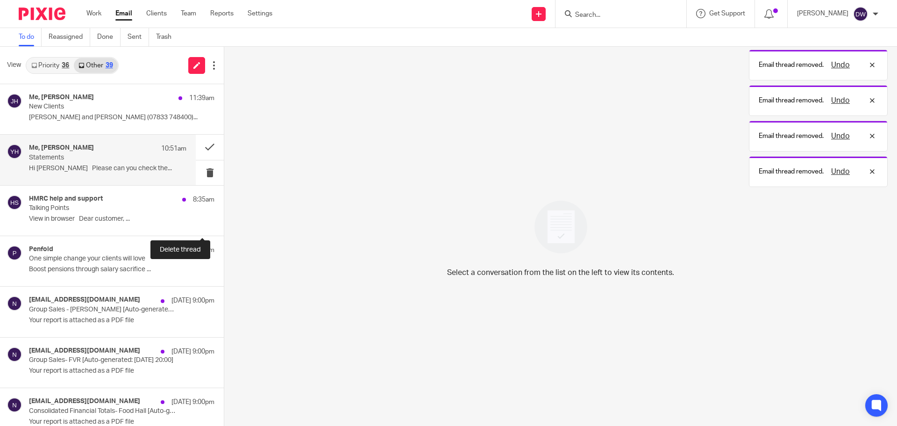
click at [224, 226] on button at bounding box center [227, 223] width 7 height 25
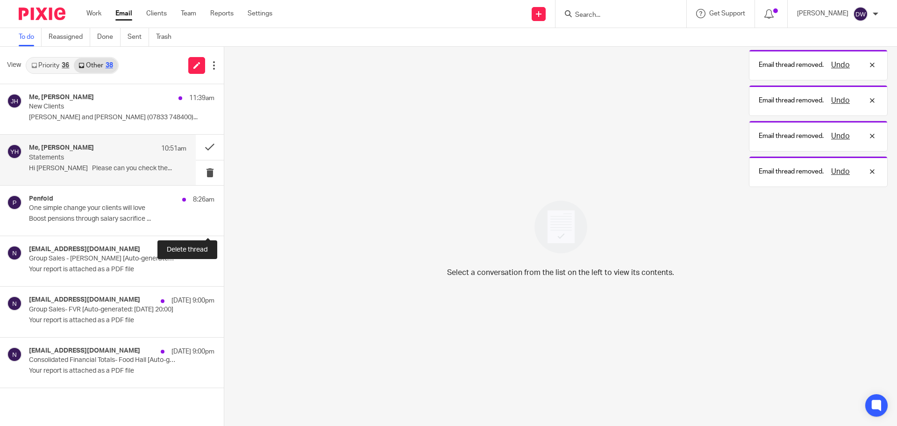
click at [224, 226] on button at bounding box center [227, 223] width 7 height 25
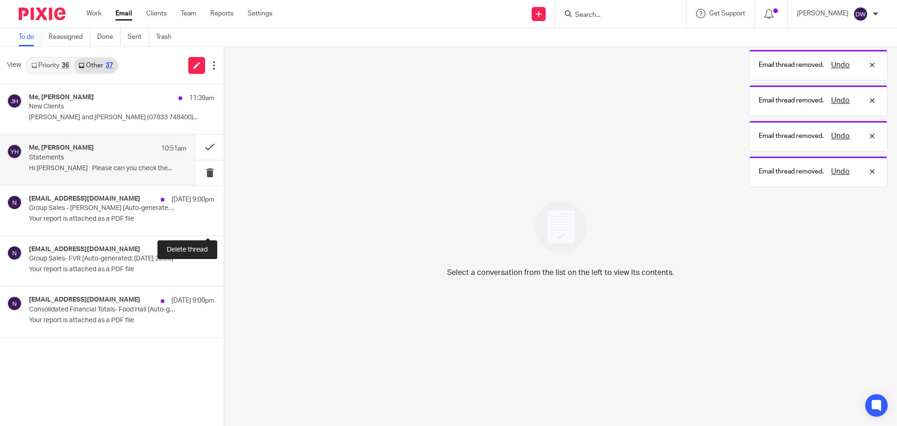
click at [224, 226] on button at bounding box center [227, 223] width 7 height 25
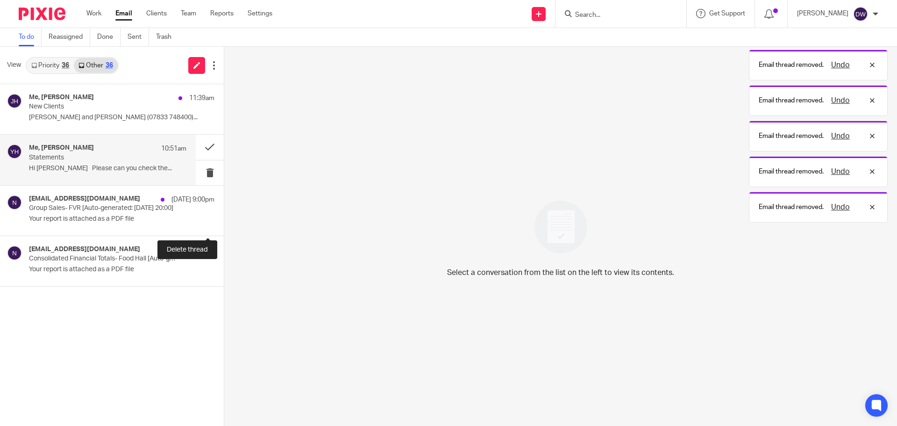
click at [224, 226] on button at bounding box center [227, 223] width 7 height 25
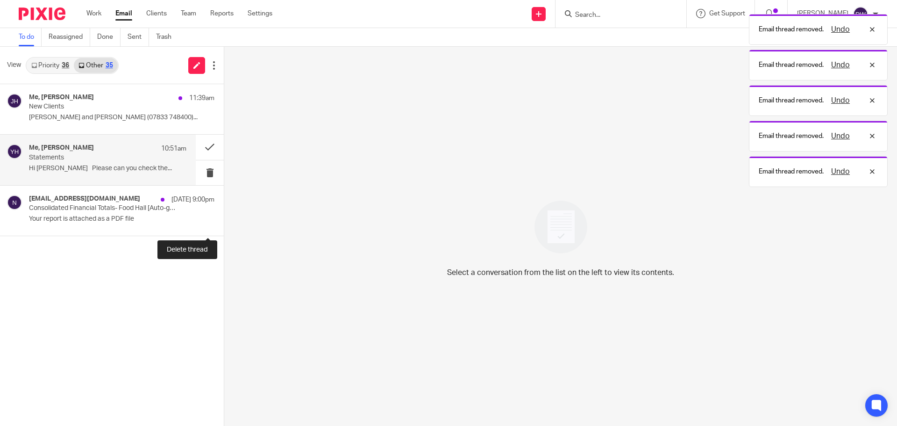
click at [224, 226] on button at bounding box center [227, 223] width 7 height 25
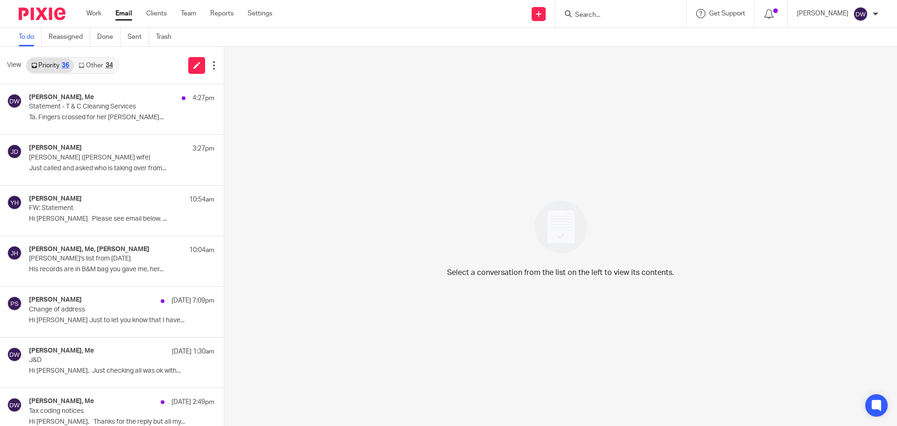
click at [87, 60] on link "Other 34" at bounding box center [95, 65] width 43 height 15
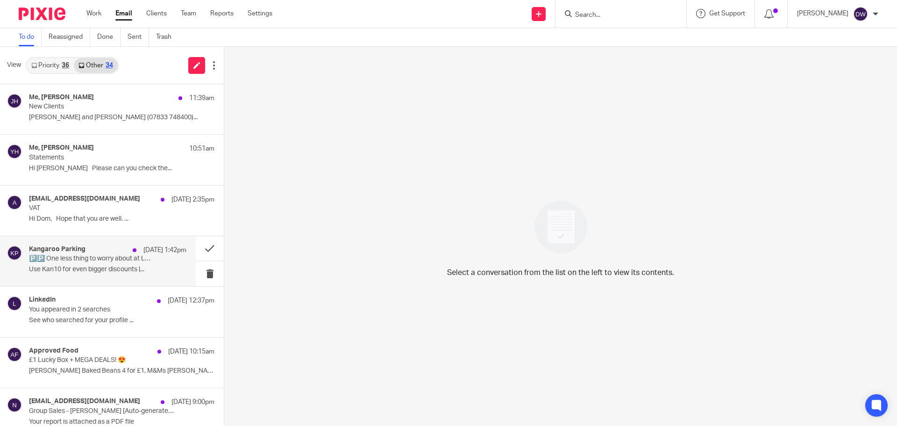
click at [128, 250] on div "21 Sep 1:42pm" at bounding box center [157, 249] width 58 height 9
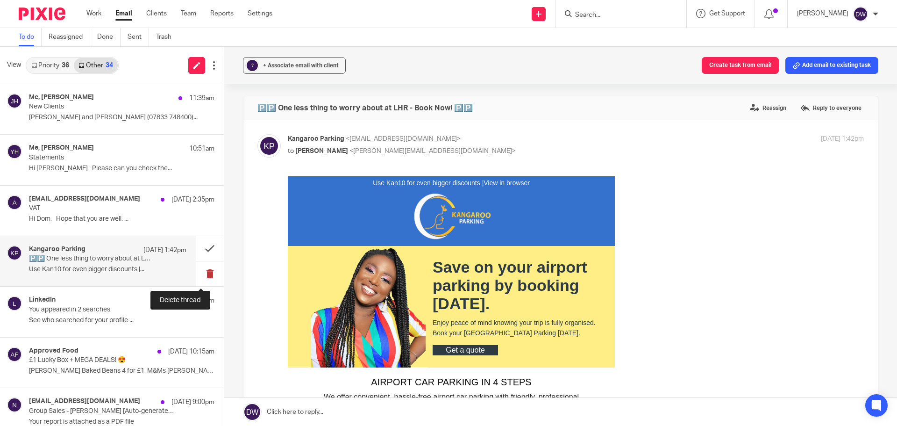
click at [202, 274] on button at bounding box center [210, 273] width 28 height 25
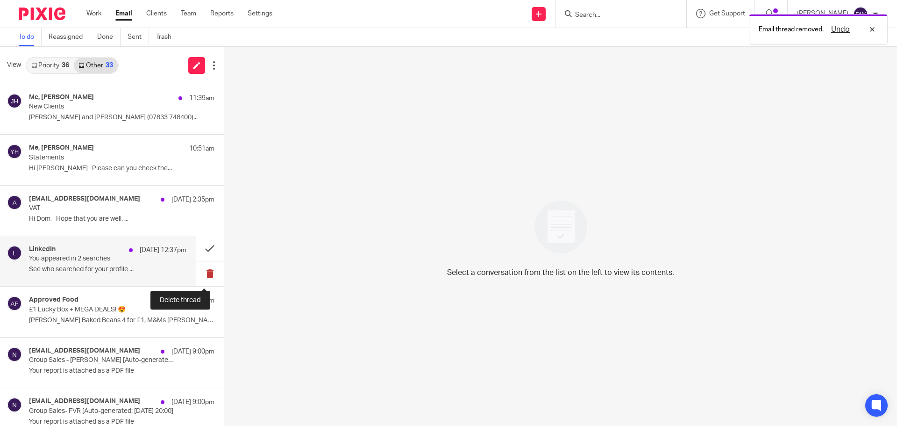
click at [202, 274] on button at bounding box center [210, 273] width 28 height 25
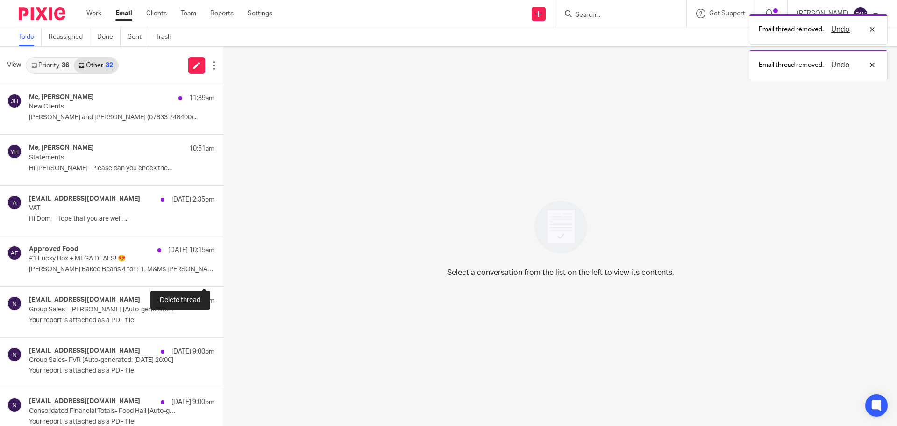
click at [224, 274] on button at bounding box center [227, 273] width 7 height 25
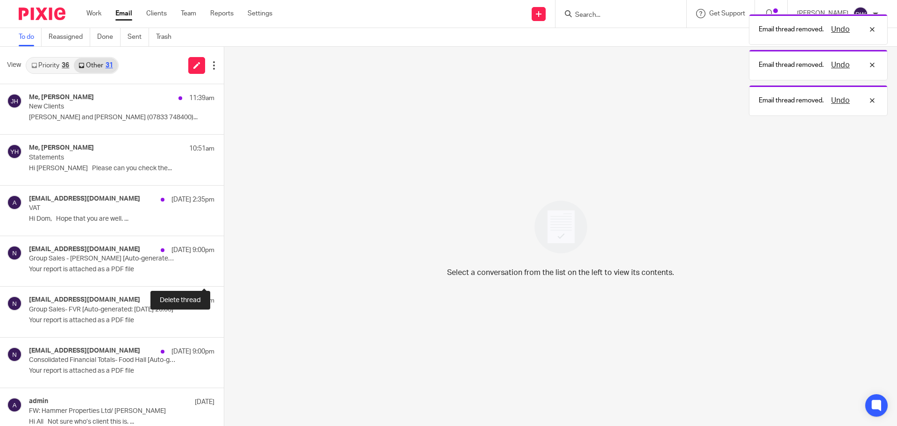
click at [224, 274] on button at bounding box center [227, 273] width 7 height 25
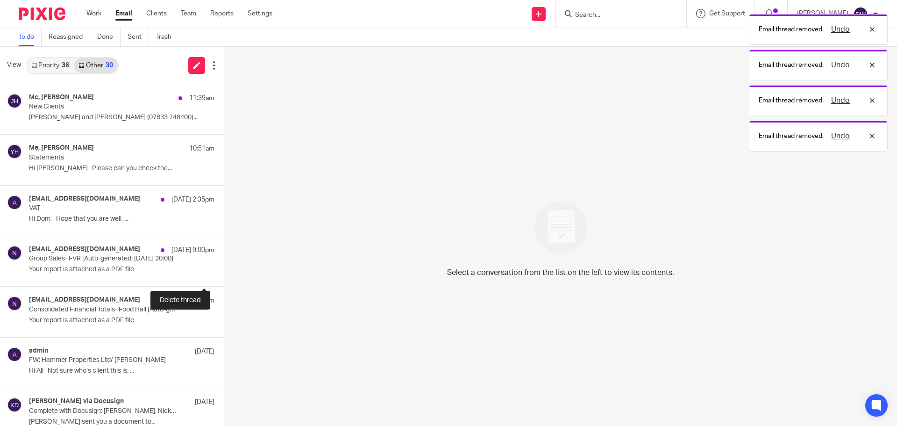
click at [224, 274] on button at bounding box center [227, 273] width 7 height 25
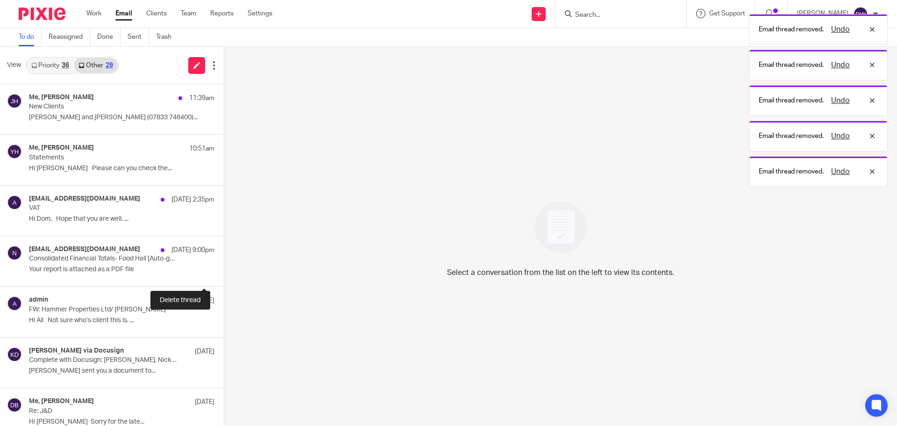
click at [224, 274] on button at bounding box center [227, 273] width 7 height 25
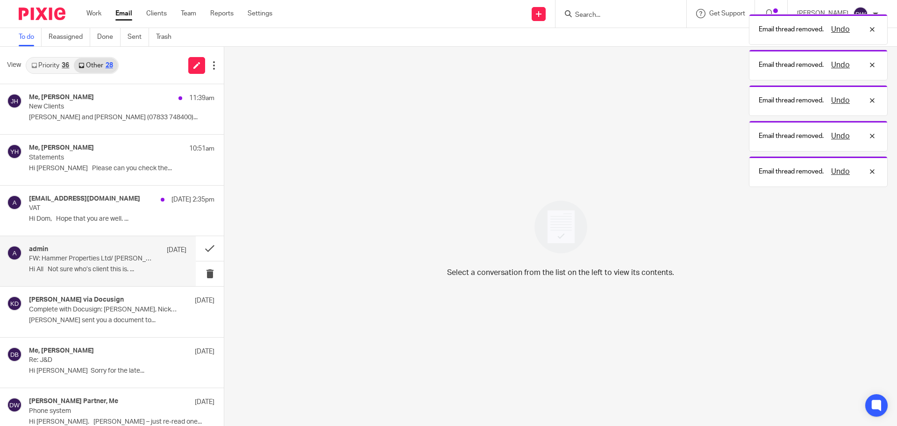
click at [79, 252] on div "admin 17 Sep" at bounding box center [107, 249] width 157 height 9
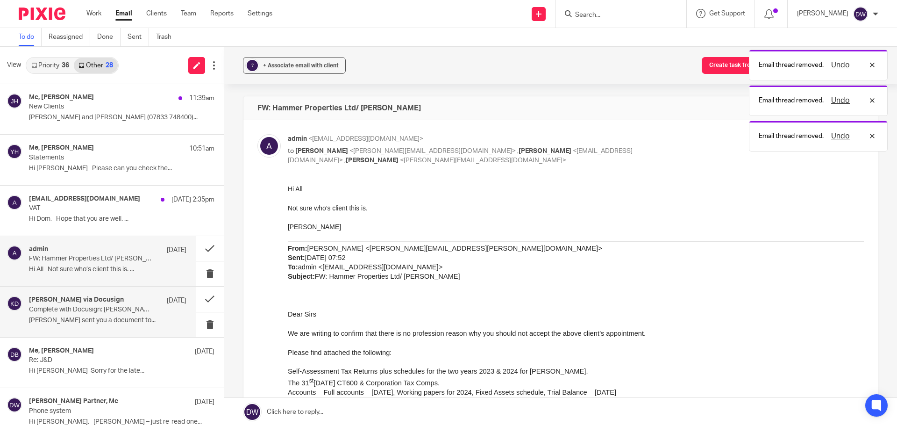
click at [110, 312] on p "Complete with Docusign: Speight, Nick_Employment Reference Request_15-09-2025.d…" at bounding box center [92, 310] width 126 height 8
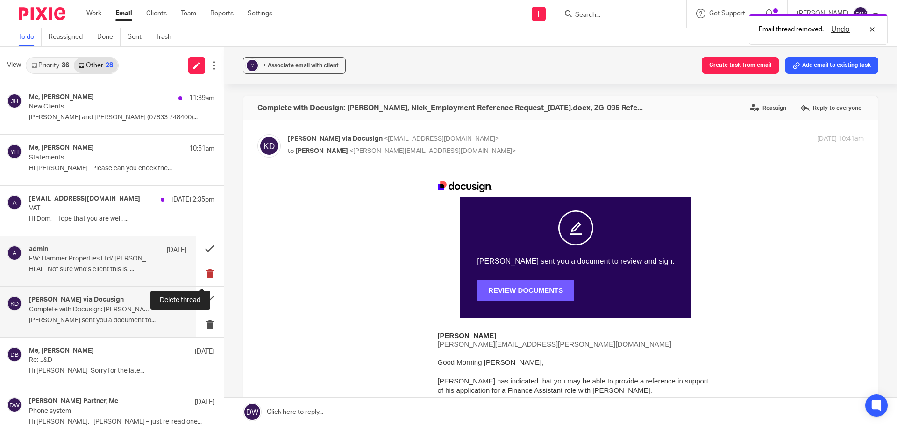
click at [201, 274] on button at bounding box center [210, 273] width 28 height 25
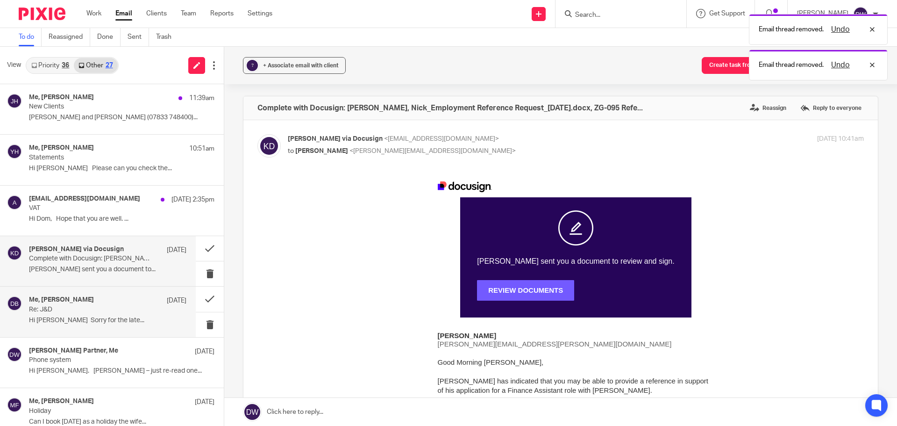
click at [135, 311] on p "Re: J&D" at bounding box center [92, 310] width 126 height 8
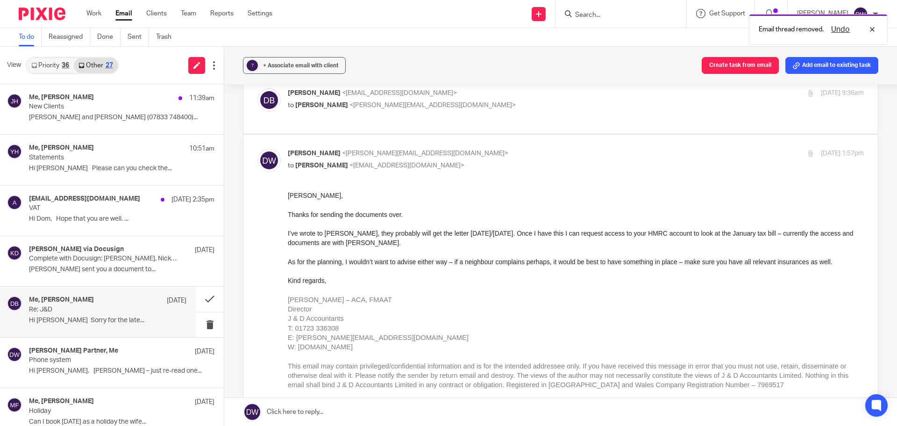
scroll to position [187, 0]
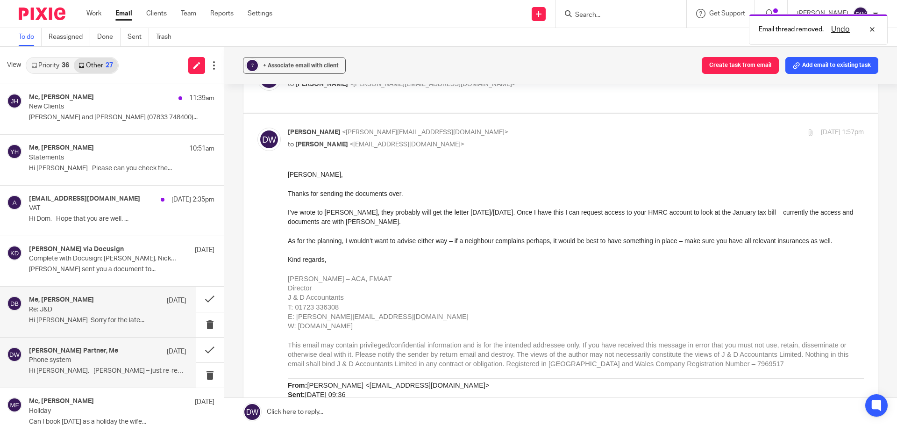
click at [136, 352] on div "James Partner, Me 12 Sep" at bounding box center [107, 351] width 157 height 9
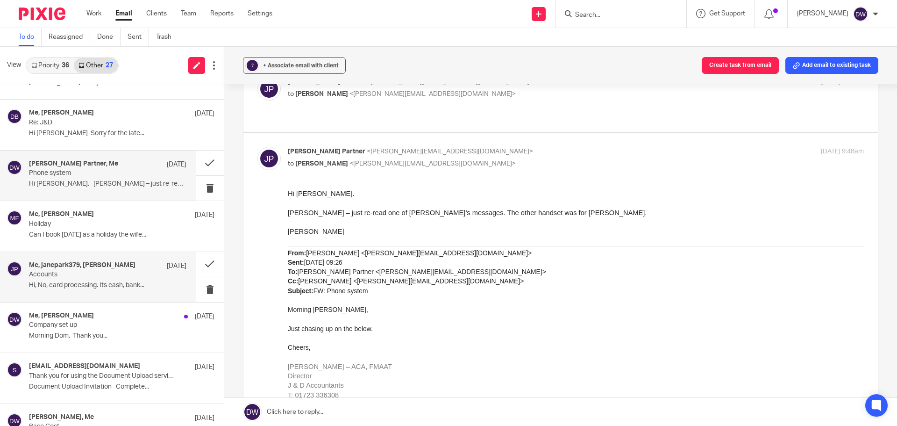
click at [93, 280] on div "Me, janepark379, JANE PARK 11 Sep Accounts Hi, No, card processing. Its cash, b…" at bounding box center [107, 276] width 157 height 31
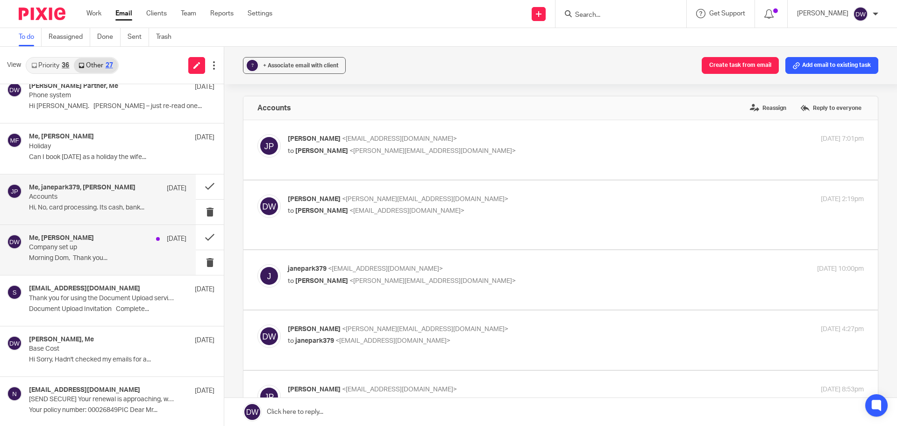
scroll to position [280, 0]
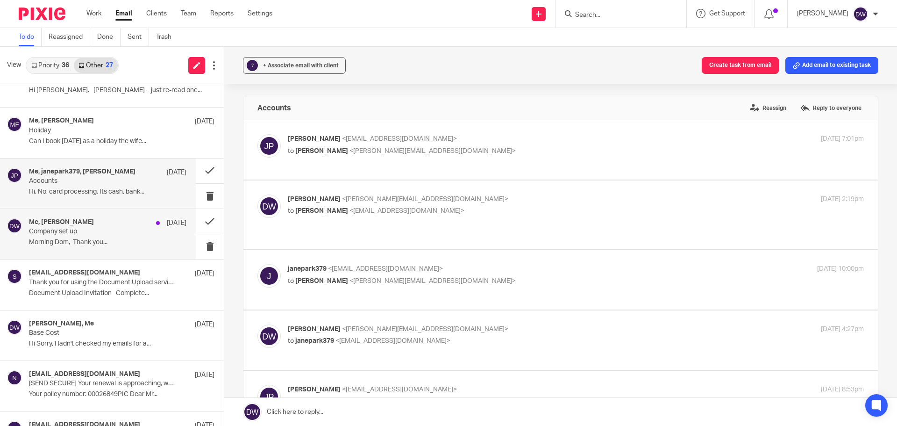
click at [105, 235] on p "Company set up" at bounding box center [92, 232] width 126 height 8
click at [201, 217] on button at bounding box center [210, 221] width 28 height 25
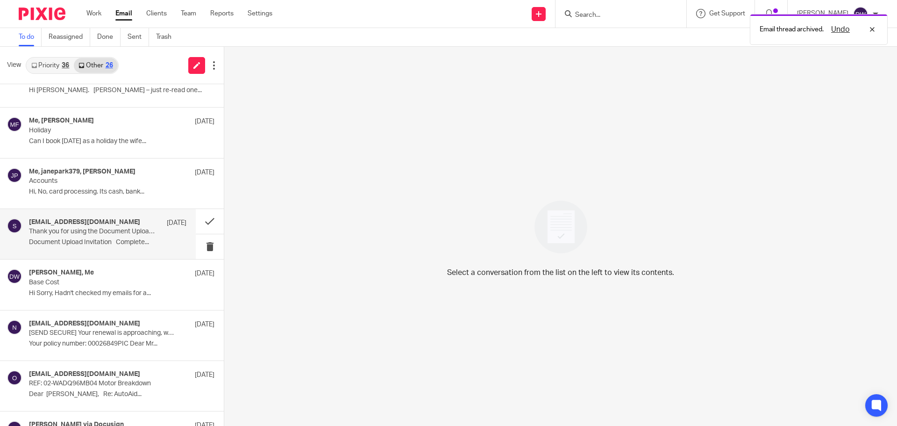
click at [130, 234] on p "Thank you for using the Document Upload service, please upload the following do…" at bounding box center [92, 232] width 126 height 8
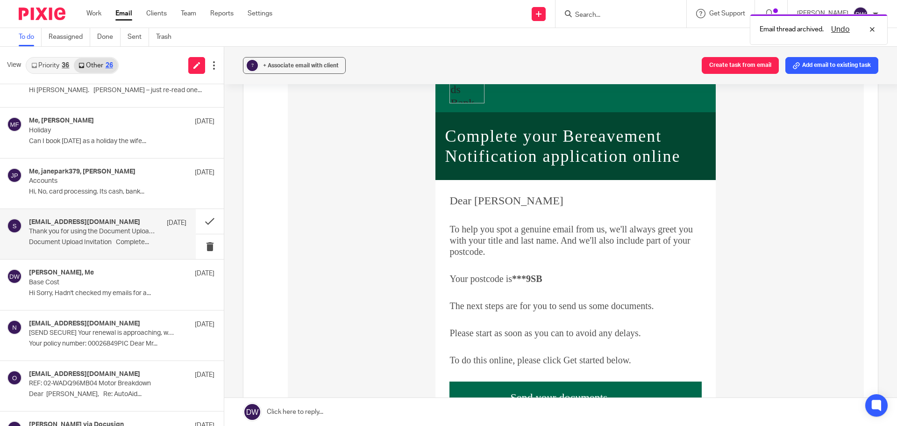
scroll to position [140, 0]
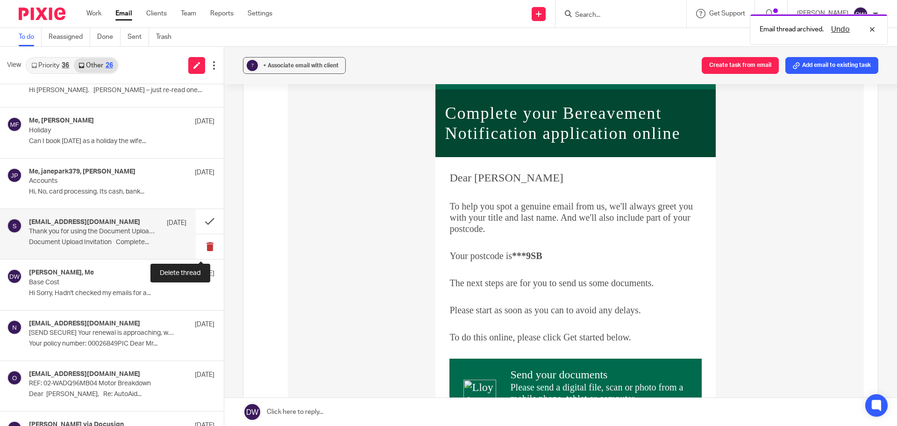
click at [205, 243] on button at bounding box center [210, 246] width 28 height 25
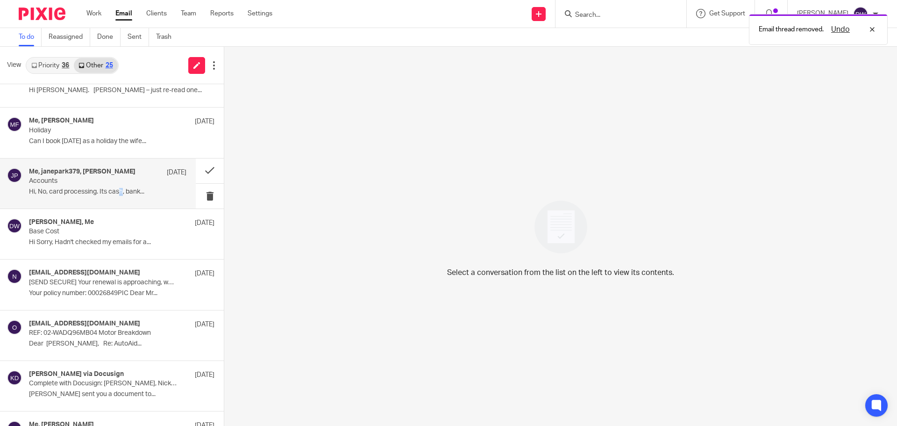
click at [122, 186] on div "Me, janepark379, JANE PARK 11 Sep Accounts Hi, No, card processing. Its cash, b…" at bounding box center [107, 183] width 157 height 31
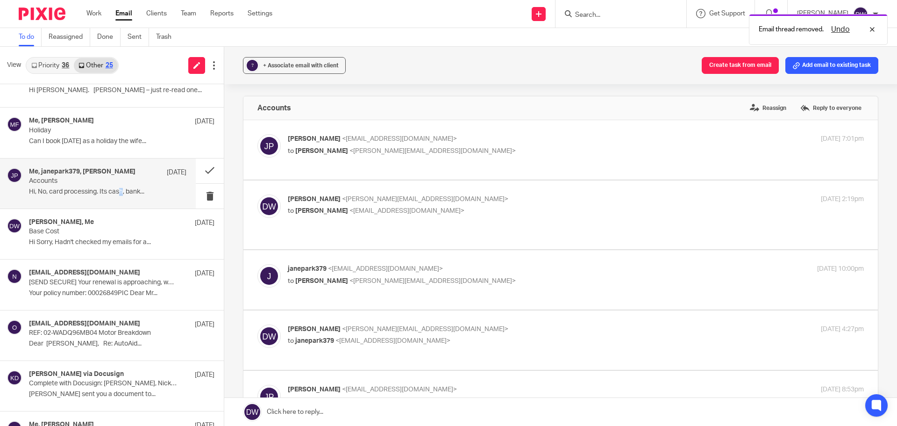
scroll to position [0, 0]
click at [106, 138] on p "Can I book 9th October as a holiday the wife..." at bounding box center [107, 141] width 157 height 8
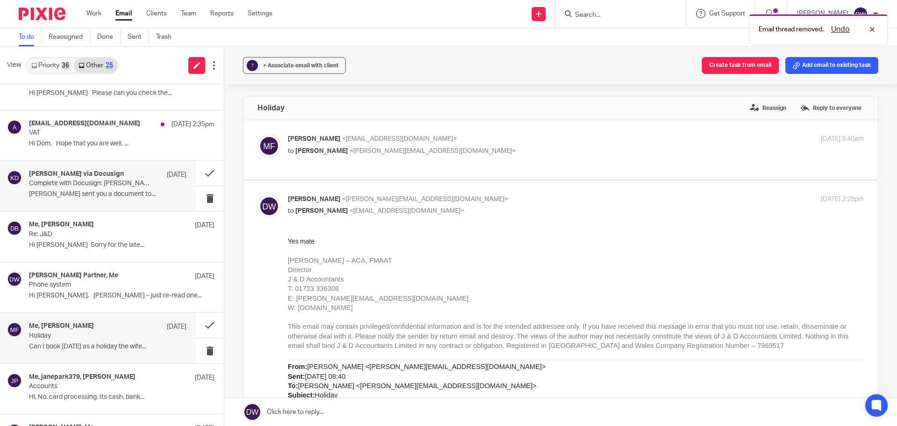
scroll to position [47, 0]
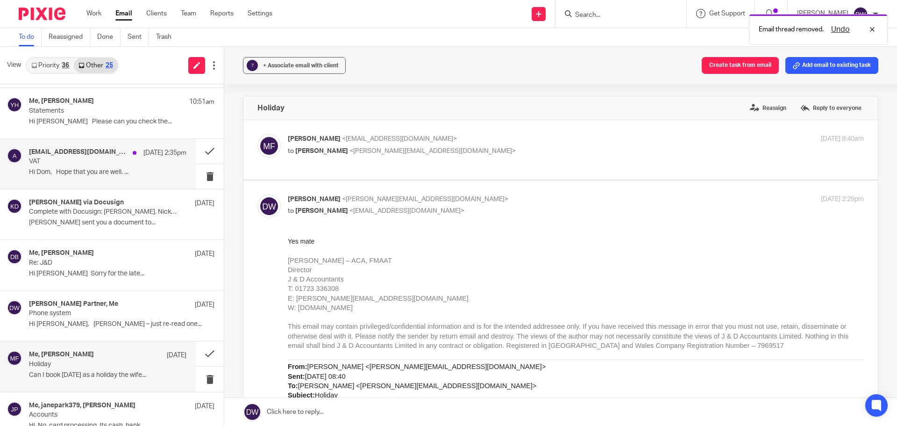
click at [108, 163] on p "VAT" at bounding box center [92, 161] width 126 height 8
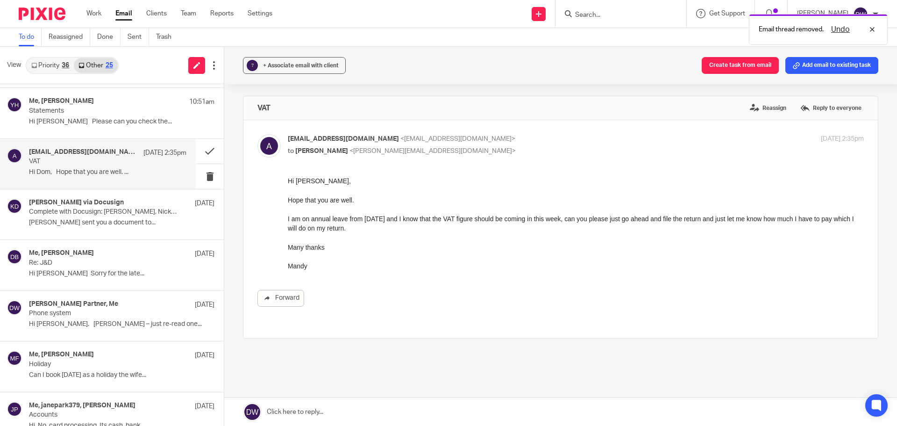
scroll to position [0, 0]
